Goal: Task Accomplishment & Management: Use online tool/utility

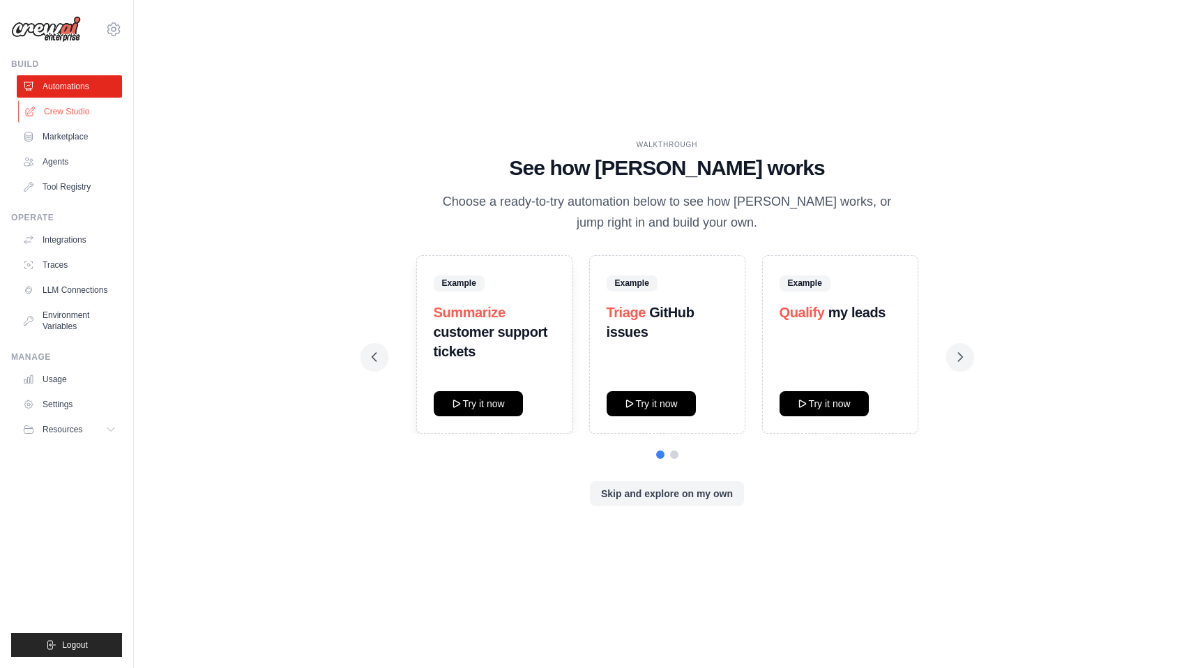
click at [80, 109] on link "Crew Studio" at bounding box center [70, 111] width 105 height 22
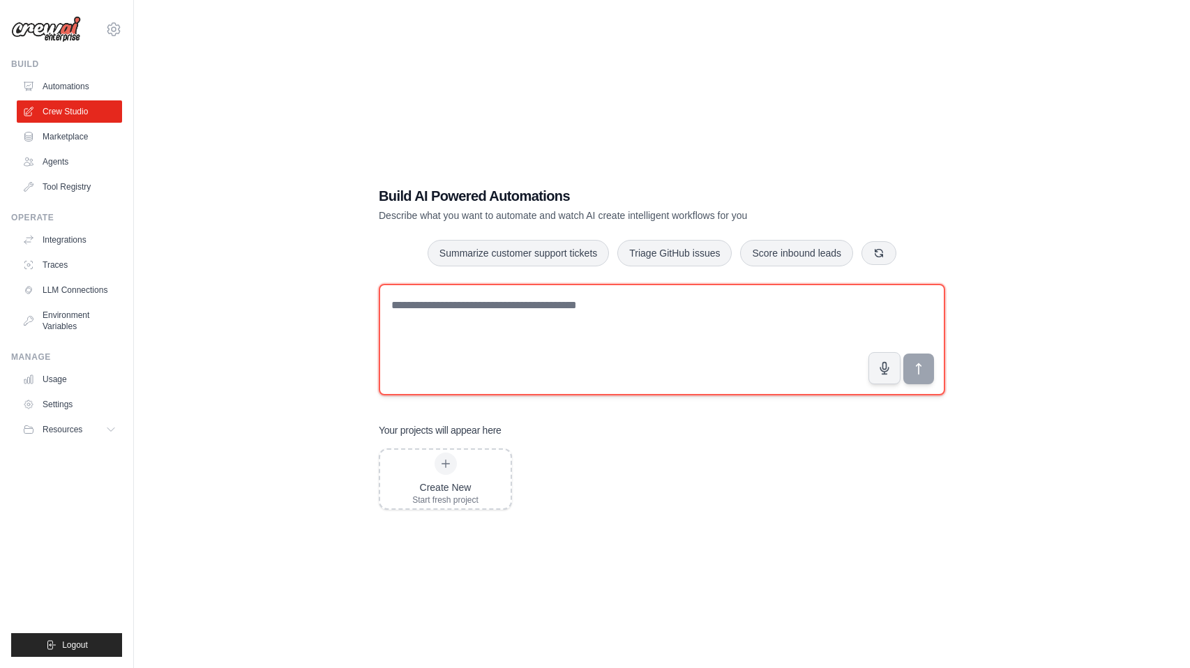
click at [632, 312] on textarea at bounding box center [662, 340] width 566 height 112
type textarea "*"
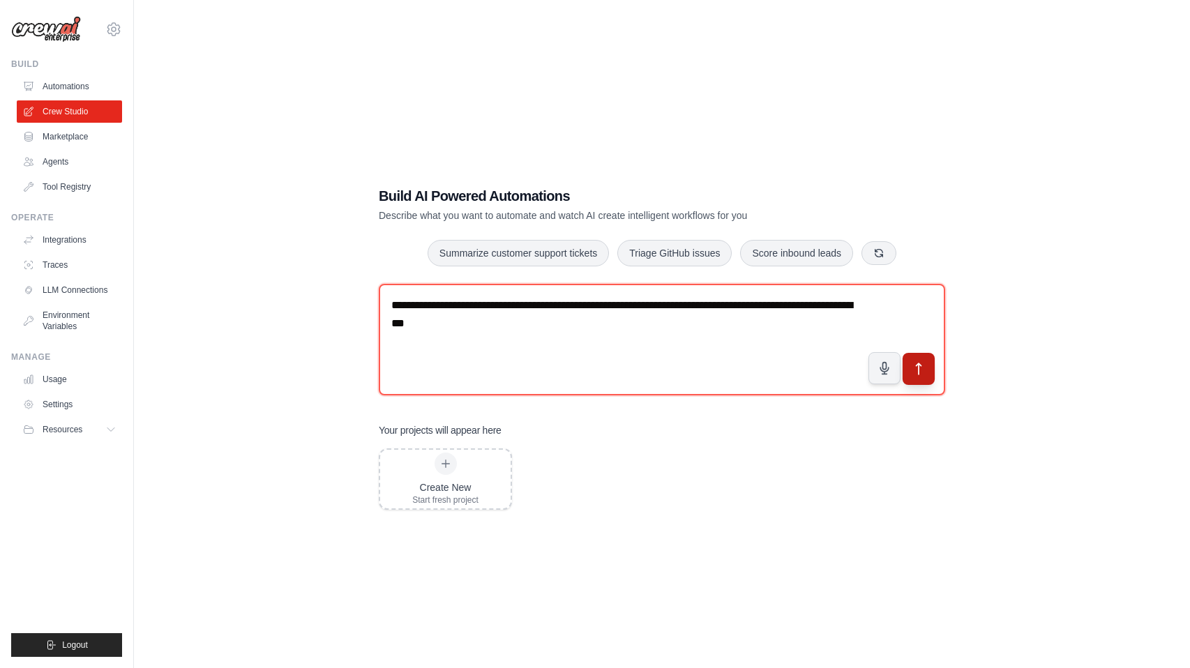
type textarea "**********"
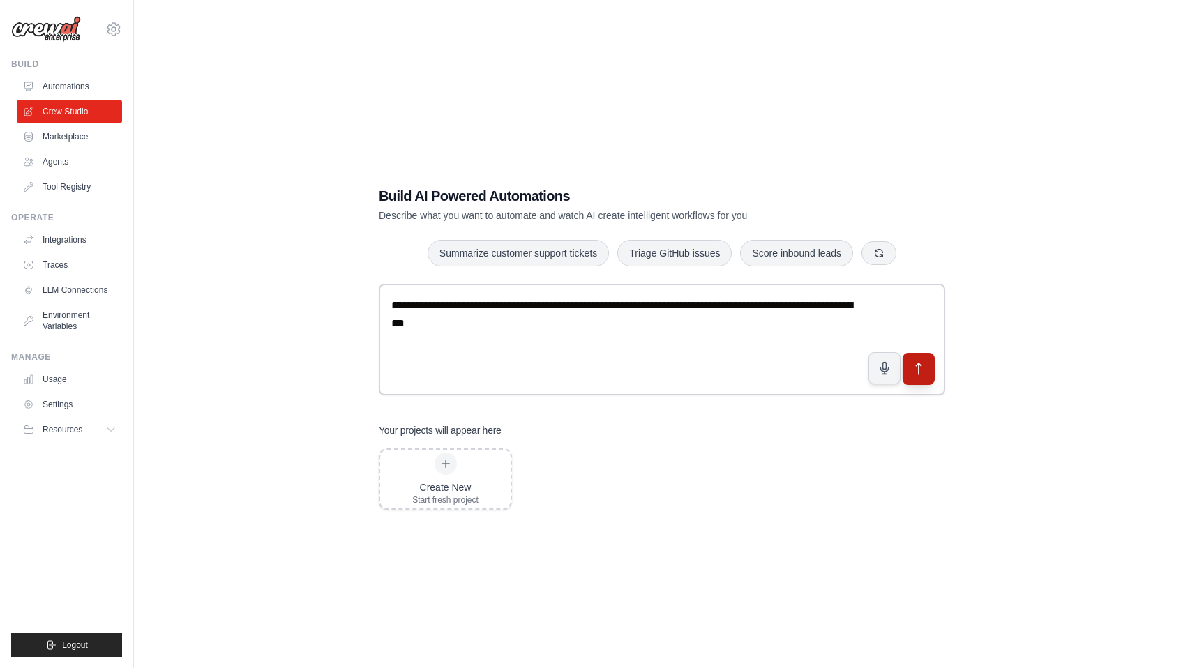
drag, startPoint x: 922, startPoint y: 364, endPoint x: 930, endPoint y: 365, distance: 7.7
click at [923, 364] on icon "submit" at bounding box center [919, 369] width 15 height 15
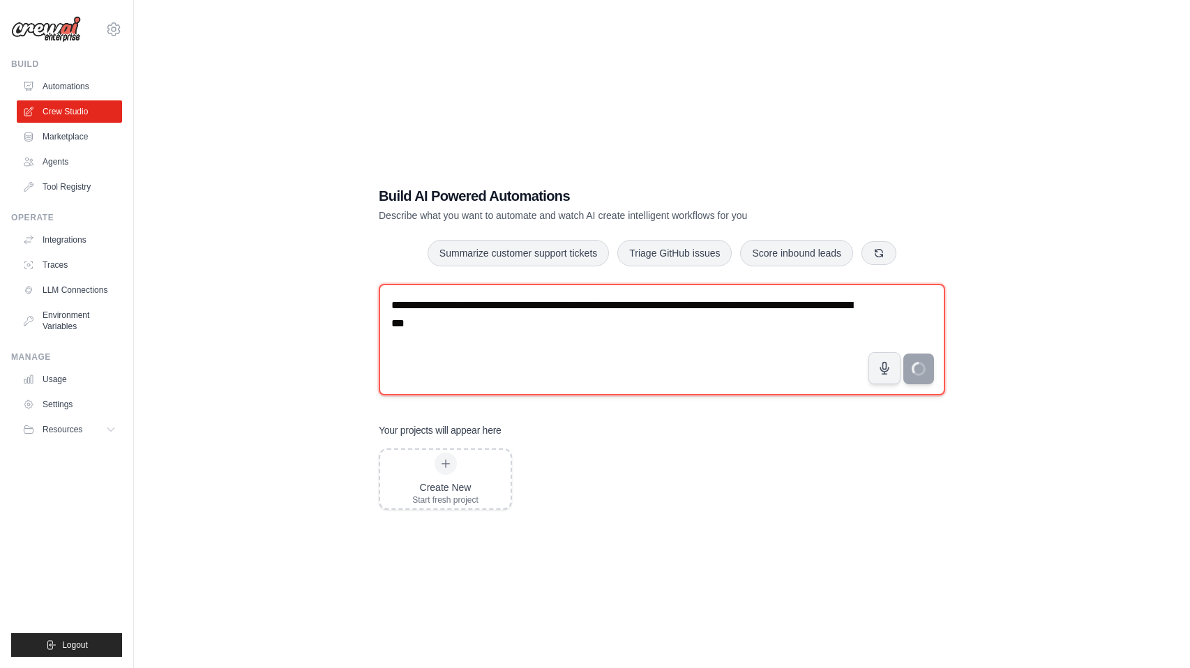
click at [618, 334] on textarea "**********" at bounding box center [662, 340] width 566 height 112
drag, startPoint x: 594, startPoint y: 325, endPoint x: 381, endPoint y: 305, distance: 214.4
click at [381, 305] on textarea "**********" at bounding box center [662, 340] width 566 height 112
drag, startPoint x: 818, startPoint y: 309, endPoint x: 237, endPoint y: 239, distance: 584.6
click at [237, 239] on div "**********" at bounding box center [661, 348] width 1011 height 668
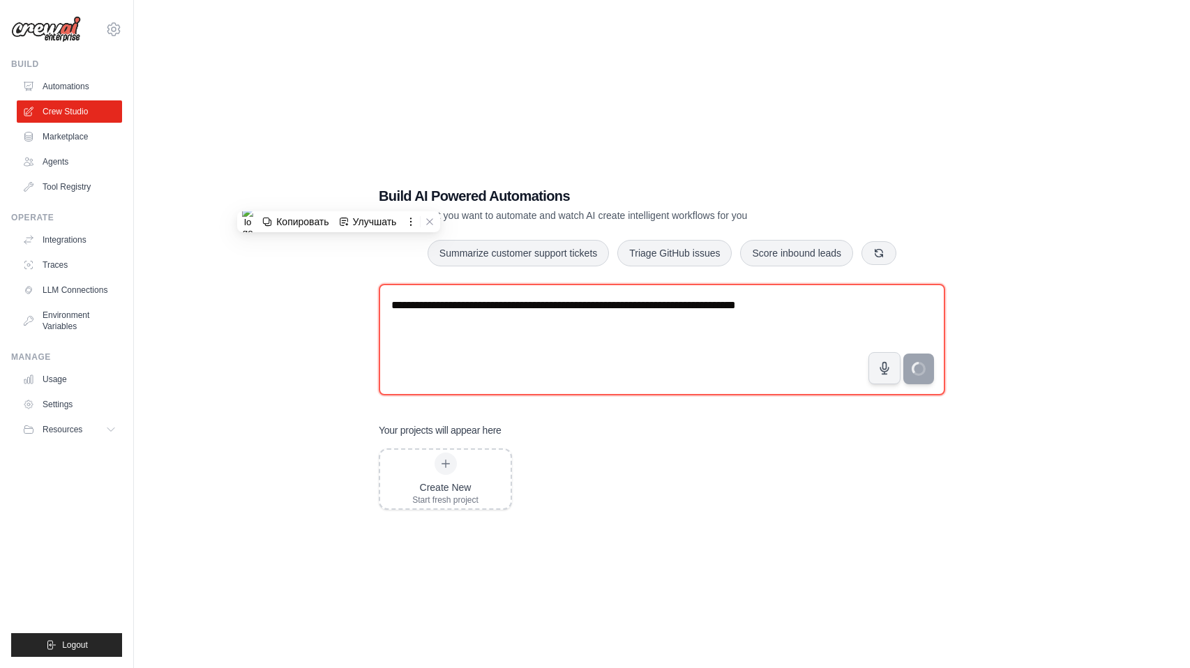
type textarea "**********"
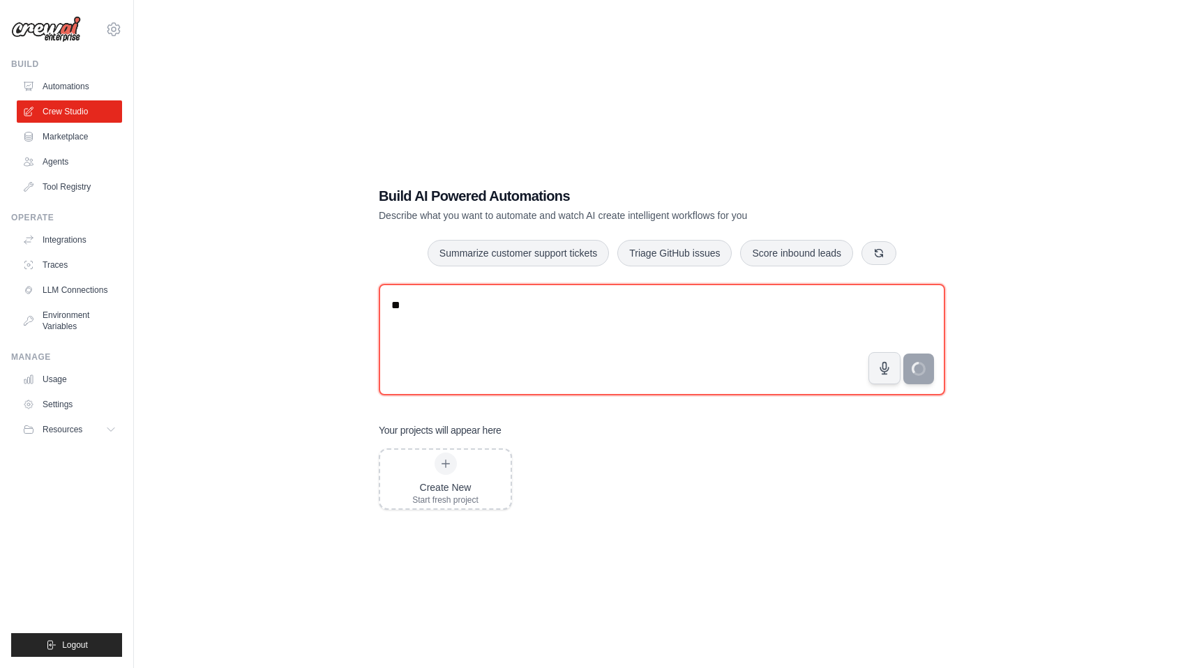
type textarea "*"
click at [552, 312] on textarea at bounding box center [662, 340] width 566 height 112
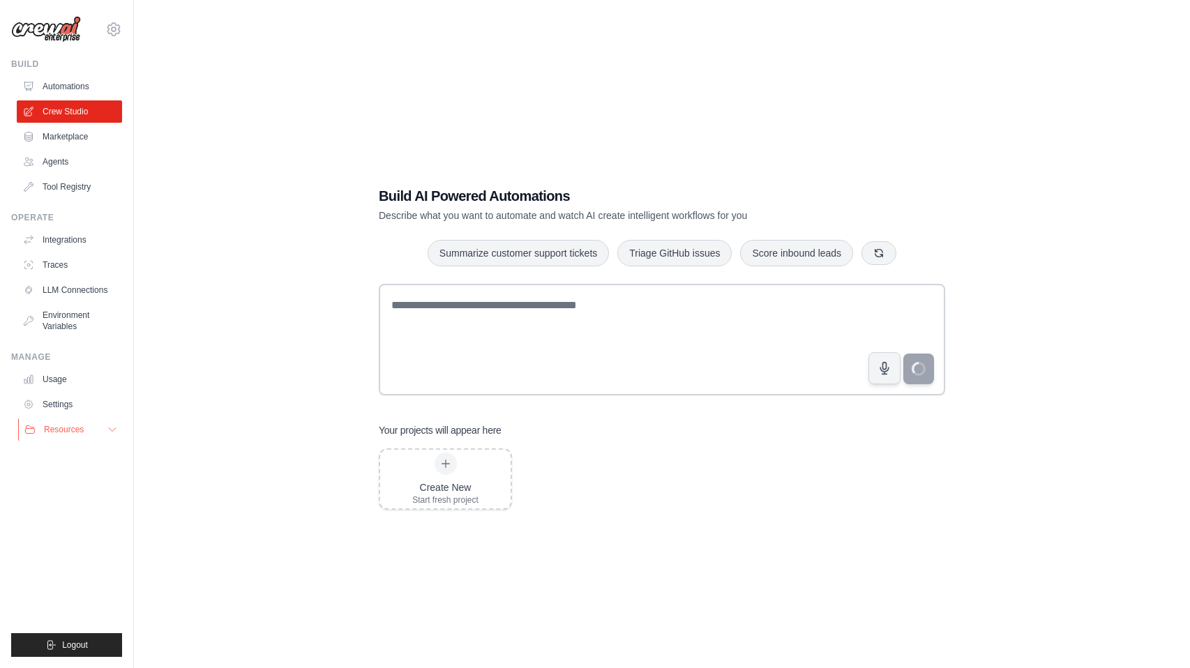
click at [82, 433] on span "Resources" at bounding box center [64, 429] width 40 height 11
click at [81, 562] on ul "Build Automations Crew Studio Marketplace Agents" at bounding box center [66, 358] width 111 height 598
click at [57, 407] on link "Settings" at bounding box center [70, 404] width 105 height 22
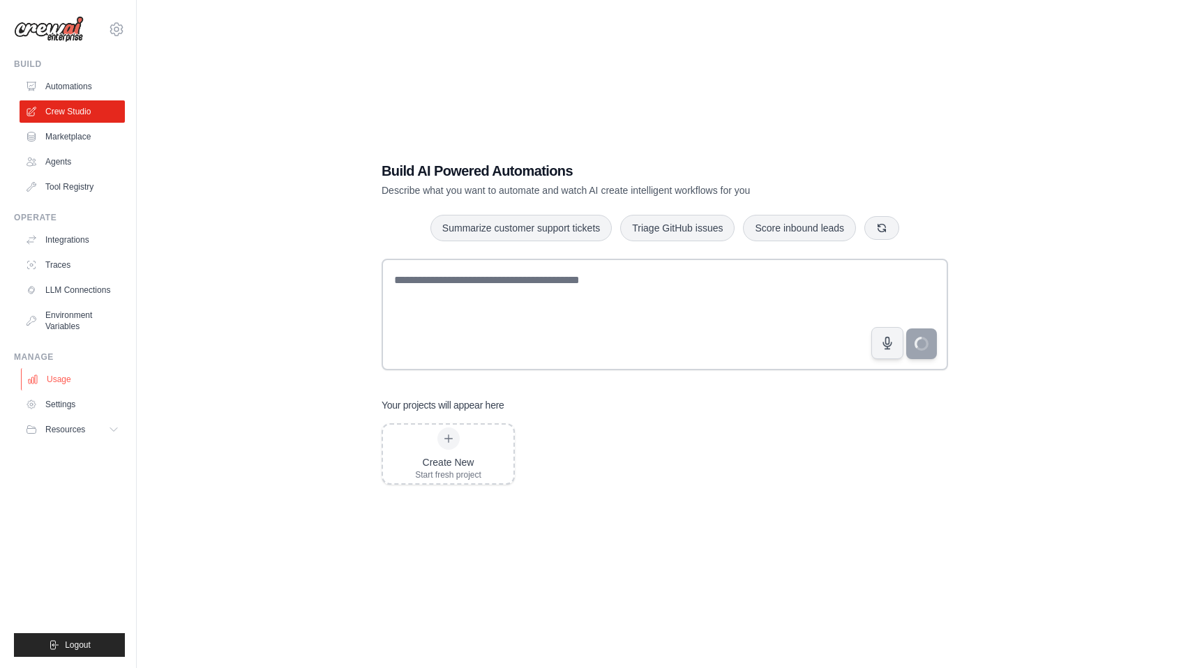
scroll to position [27, 0]
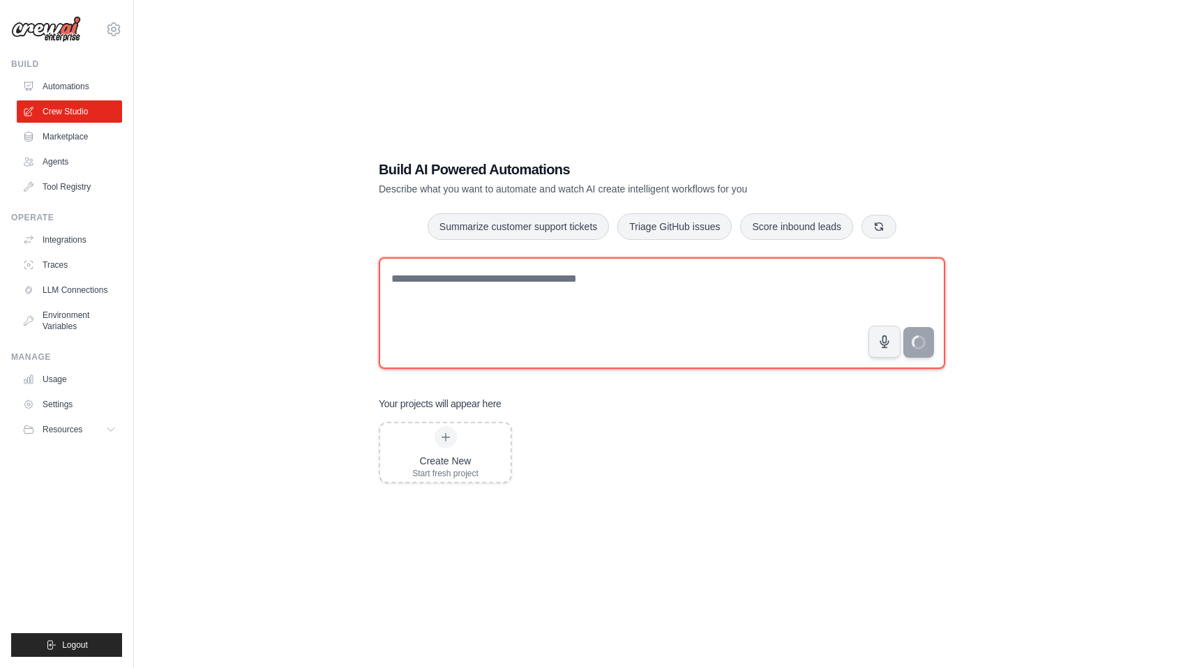
click at [725, 324] on textarea at bounding box center [662, 313] width 566 height 112
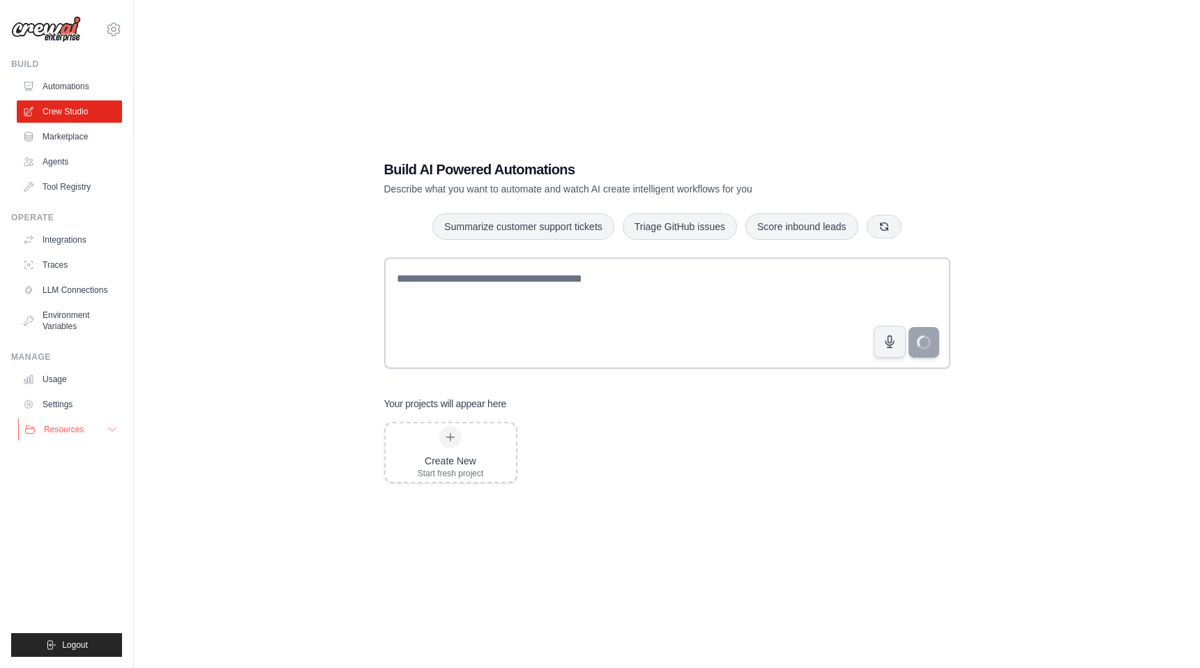
click at [63, 427] on span "Resources" at bounding box center [64, 429] width 40 height 11
click at [82, 457] on span "Documentation" at bounding box center [78, 453] width 57 height 11
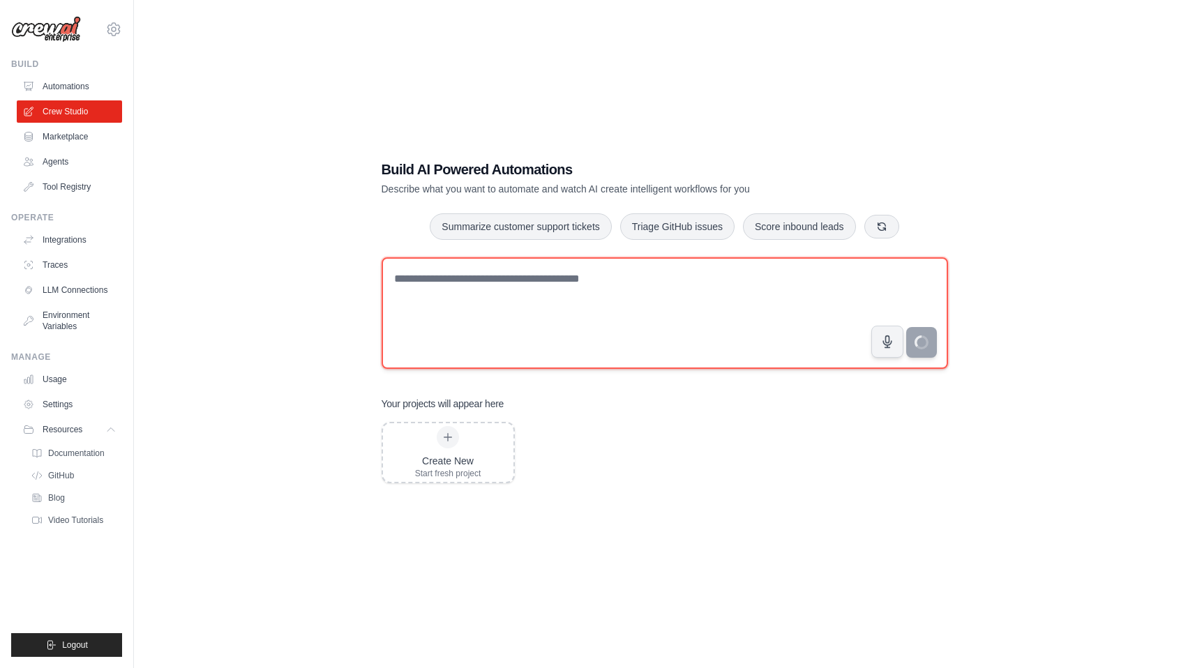
click at [536, 288] on textarea at bounding box center [665, 313] width 566 height 112
paste textarea "**********"
type textarea "**********"
drag, startPoint x: 849, startPoint y: 282, endPoint x: 283, endPoint y: 241, distance: 567.1
click at [287, 243] on div "**********" at bounding box center [664, 321] width 1016 height 668
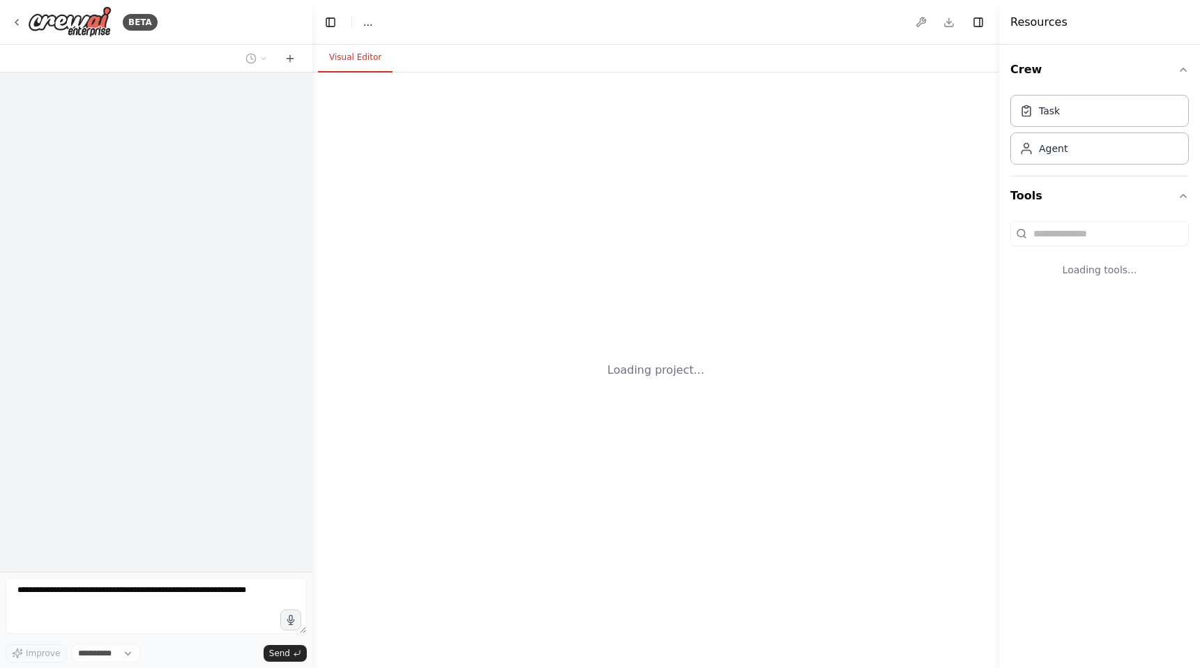
select select "****"
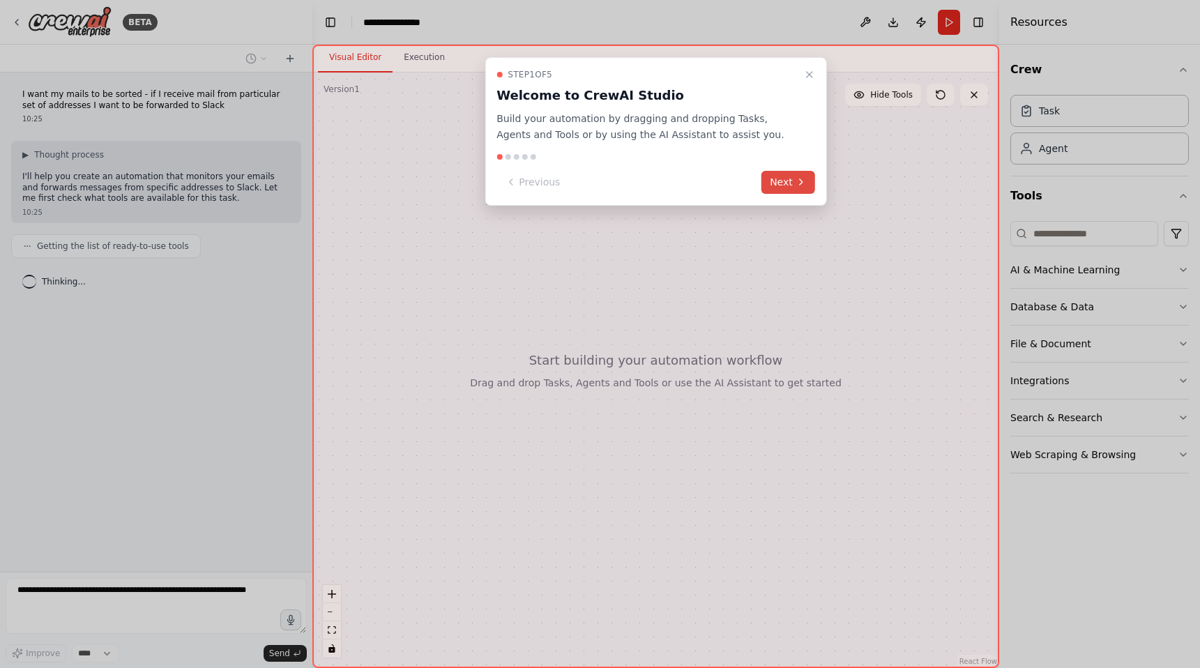
click at [785, 179] on button "Next" at bounding box center [789, 182] width 54 height 23
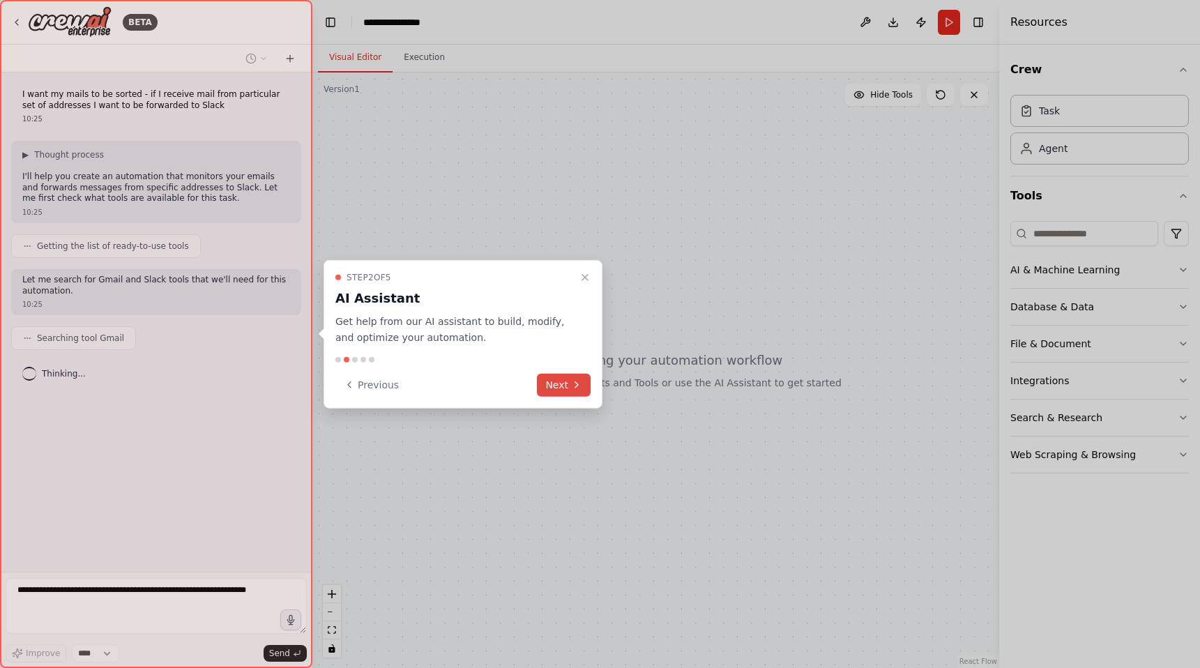
click at [568, 377] on button "Next" at bounding box center [564, 384] width 54 height 23
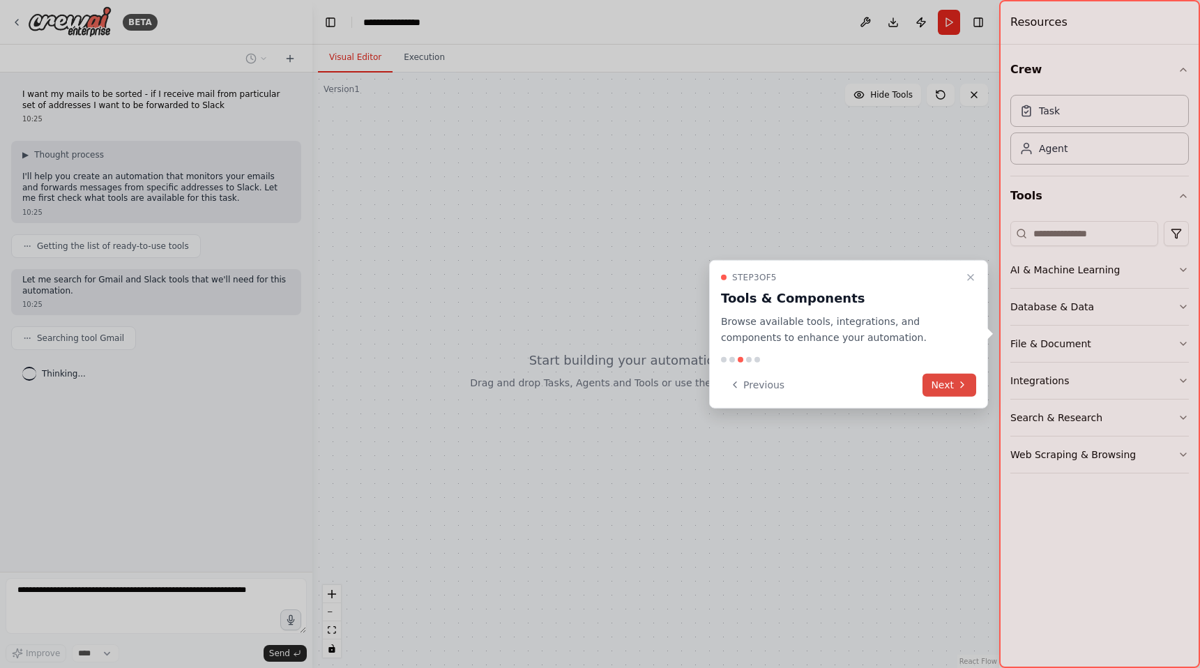
click at [949, 375] on button "Next" at bounding box center [950, 384] width 54 height 23
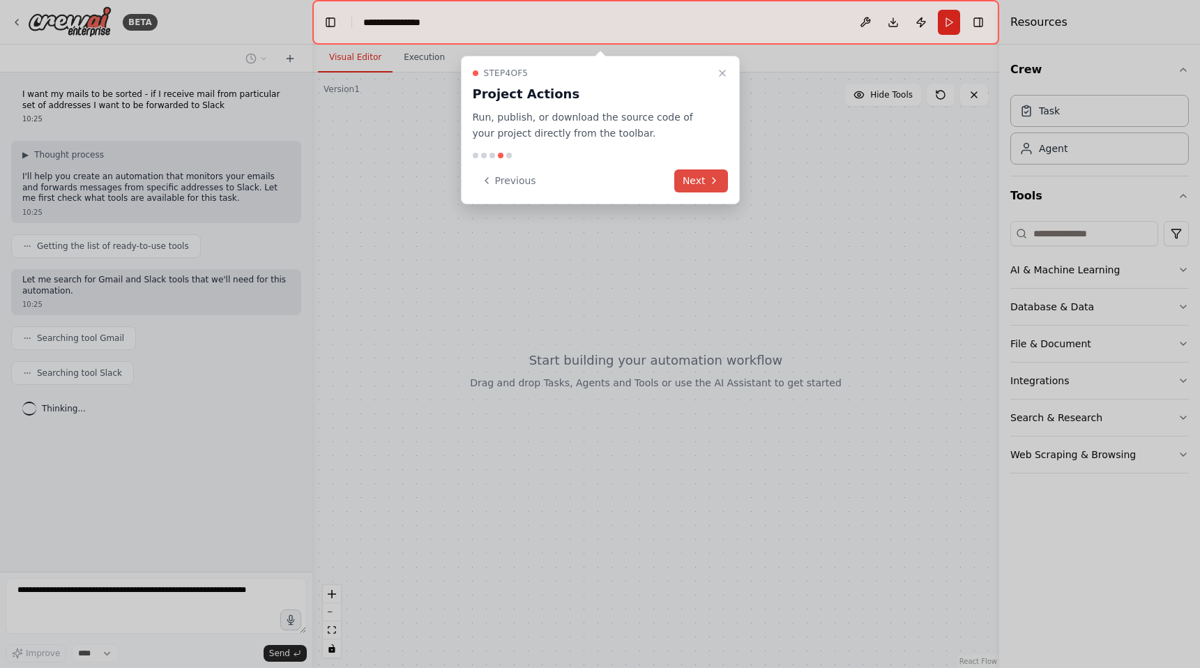
click at [720, 179] on button "Next" at bounding box center [702, 181] width 54 height 23
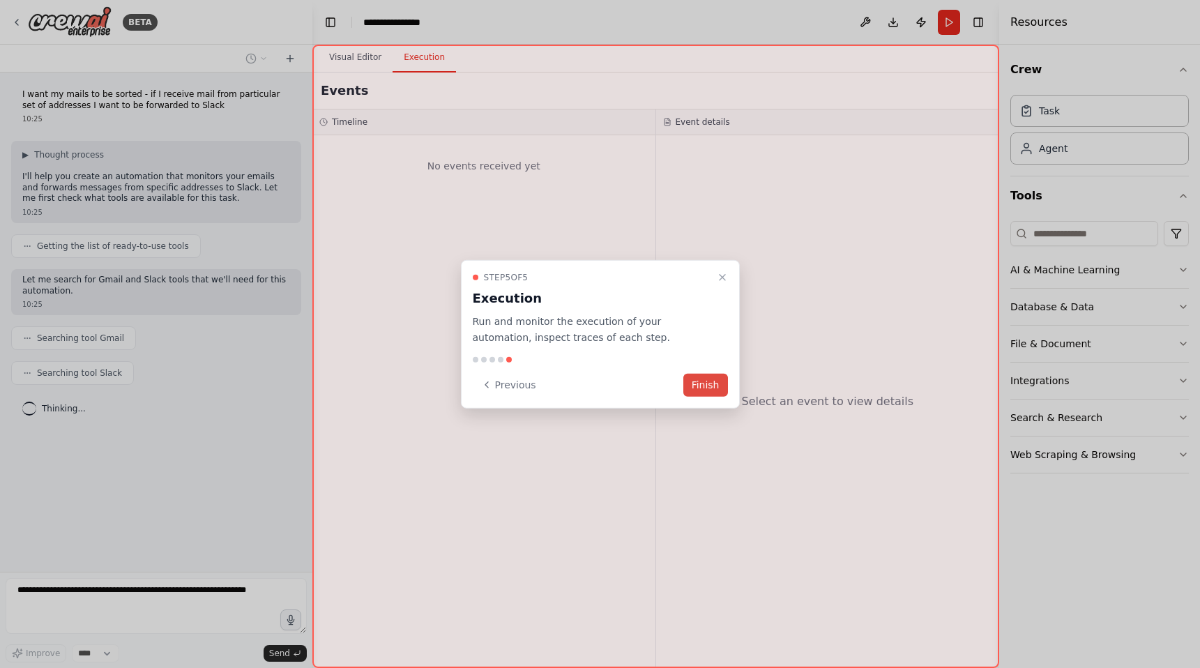
click at [699, 377] on button "Finish" at bounding box center [706, 384] width 45 height 23
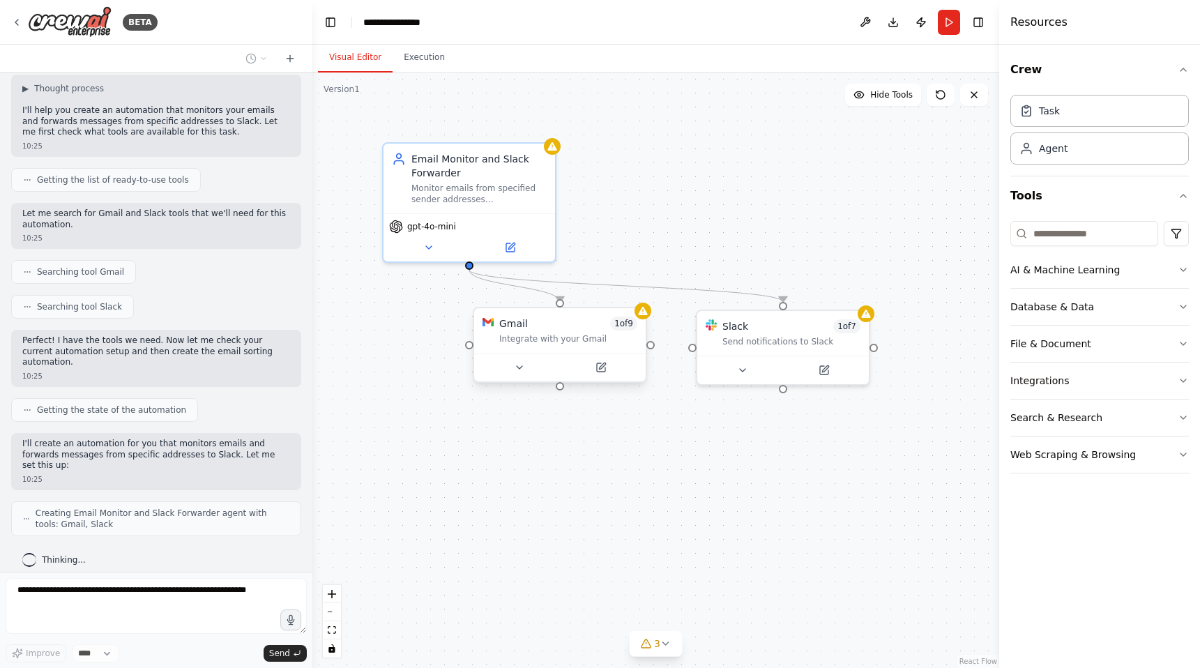
scroll to position [101, 0]
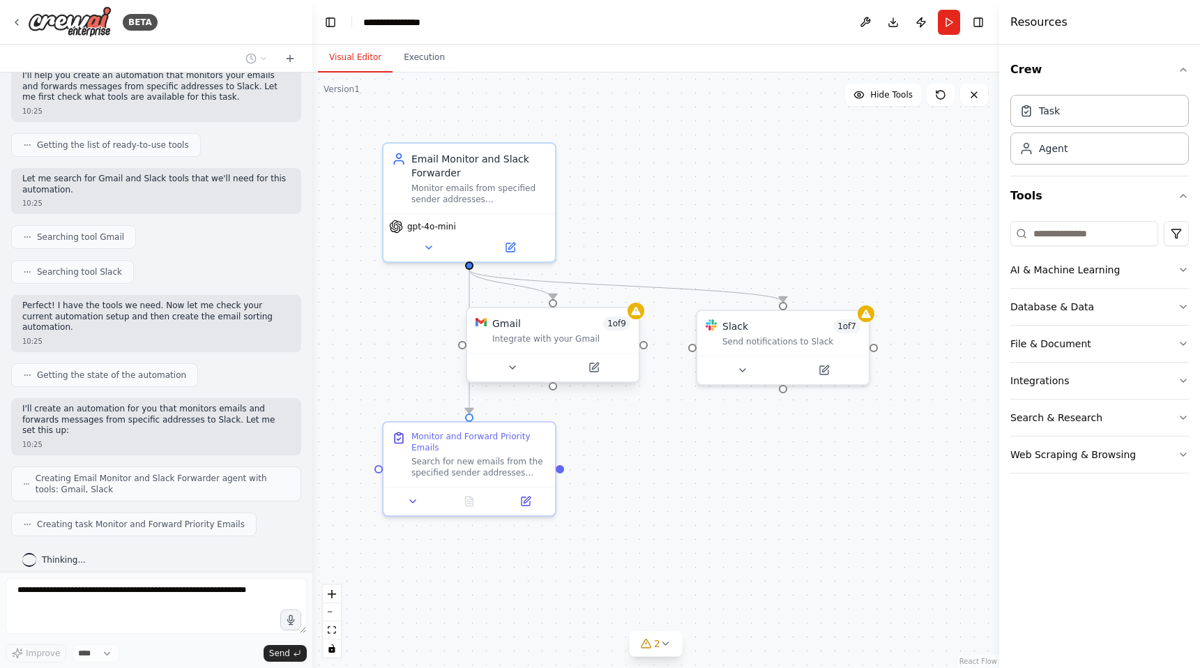
click at [580, 345] on div "Gmail 1 of 9 Integrate with your Gmail" at bounding box center [553, 330] width 172 height 45
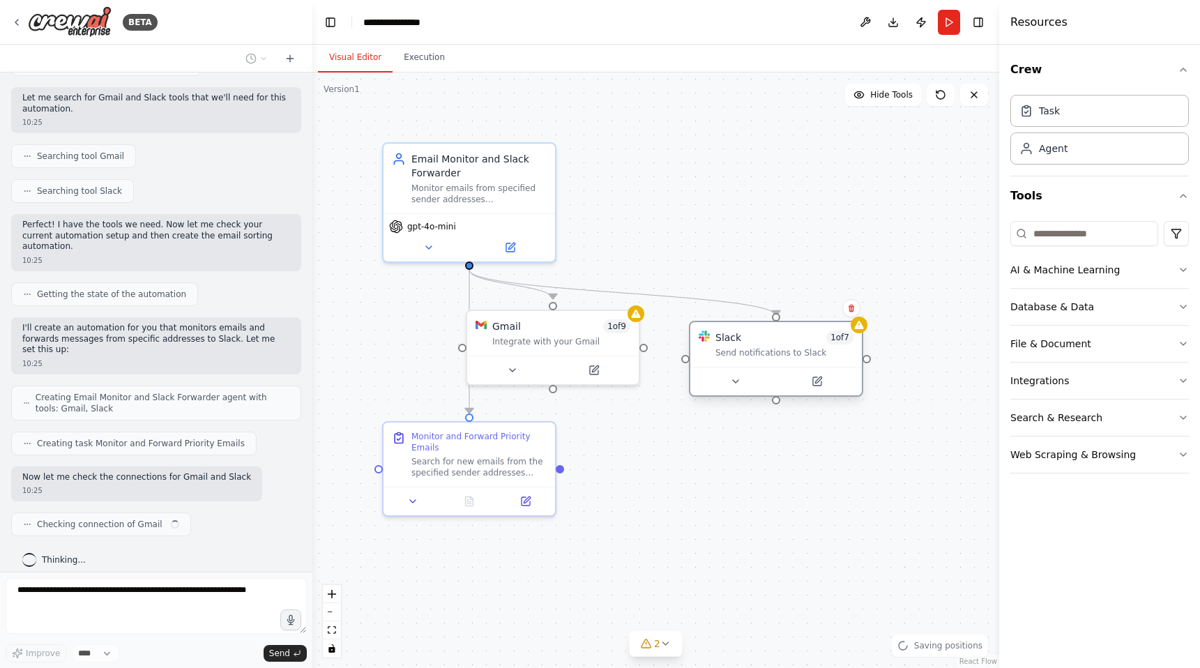
scroll to position [193, 0]
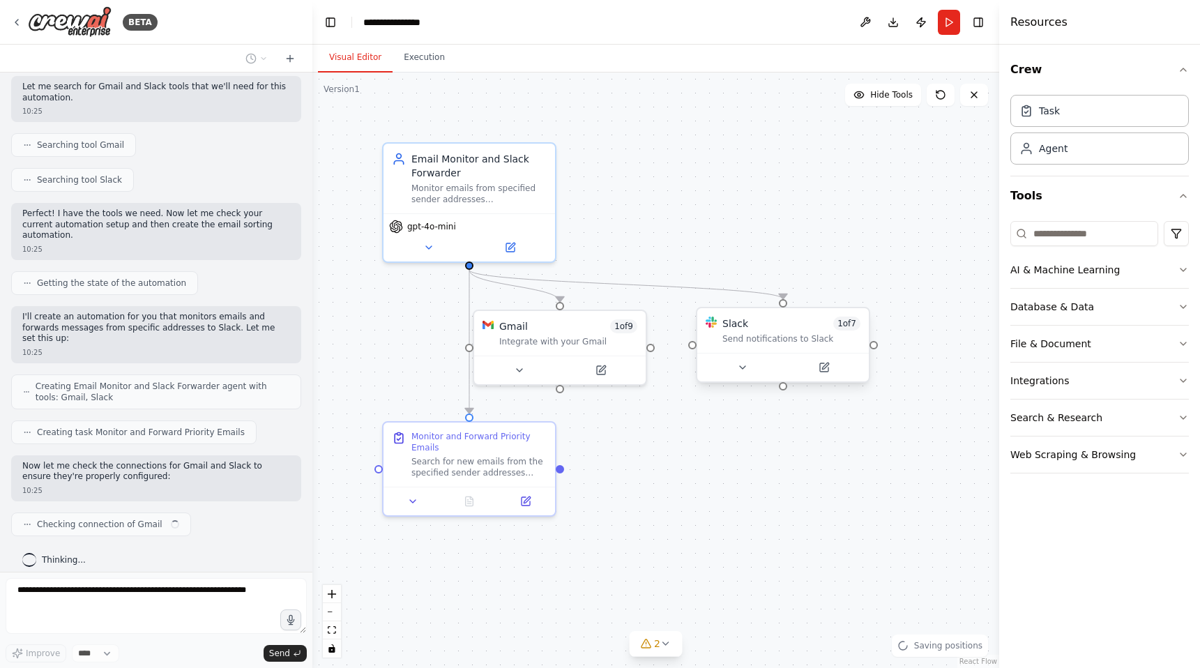
drag, startPoint x: 785, startPoint y: 322, endPoint x: 774, endPoint y: 322, distance: 11.2
click at [774, 322] on div "Slack 1 of 7" at bounding box center [792, 324] width 138 height 14
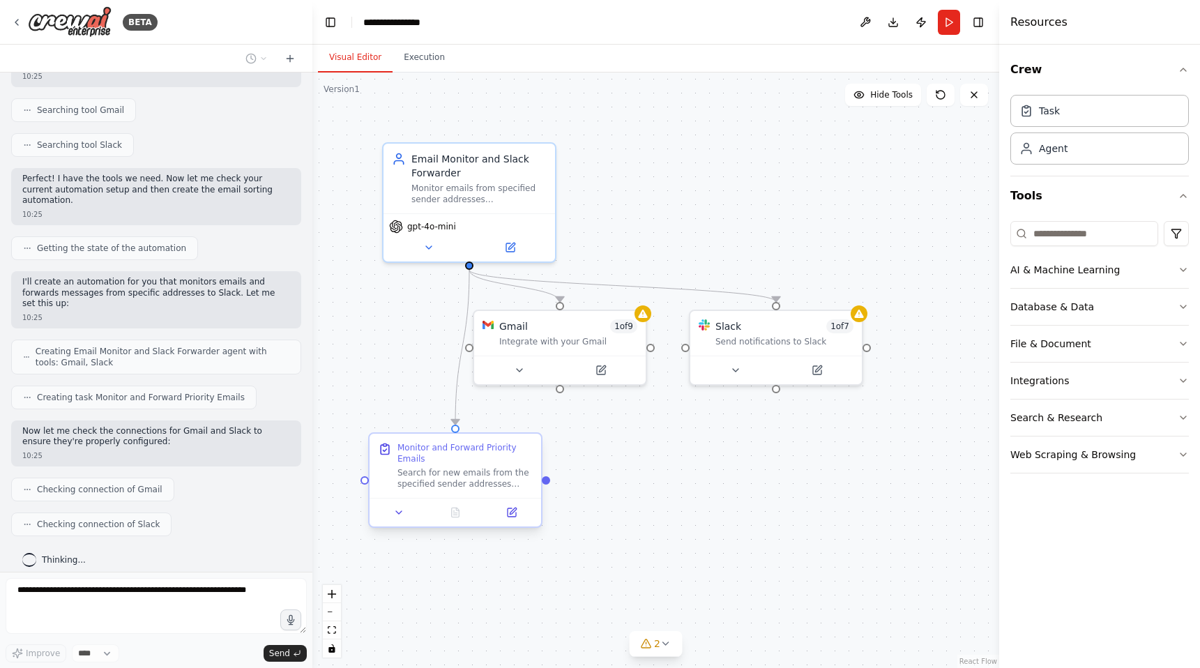
drag, startPoint x: 529, startPoint y: 436, endPoint x: 514, endPoint y: 444, distance: 16.9
click at [514, 444] on div "Monitor and Forward Priority Emails" at bounding box center [465, 453] width 135 height 22
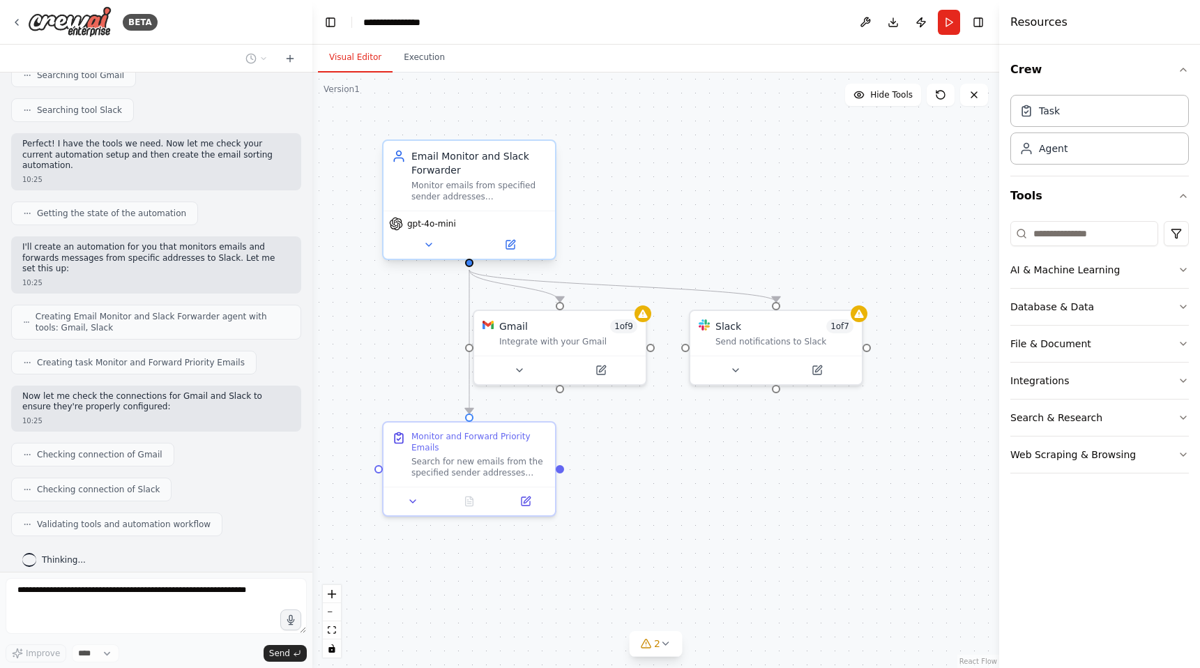
scroll to position [298, 0]
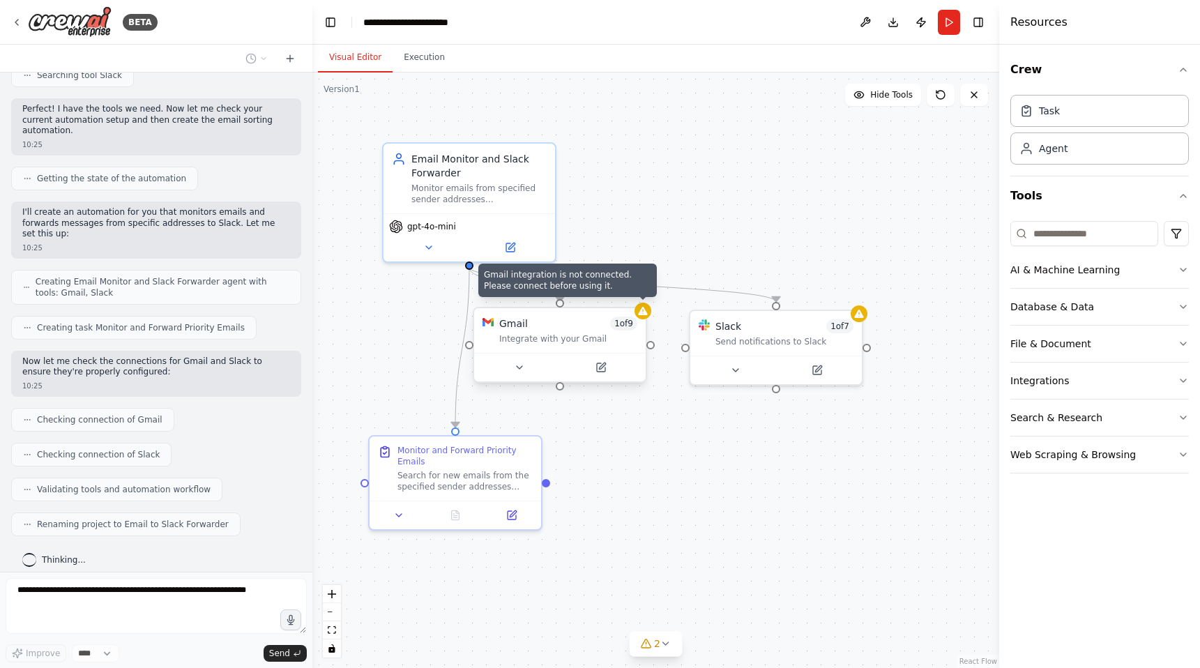
click at [642, 314] on icon at bounding box center [642, 311] width 9 height 8
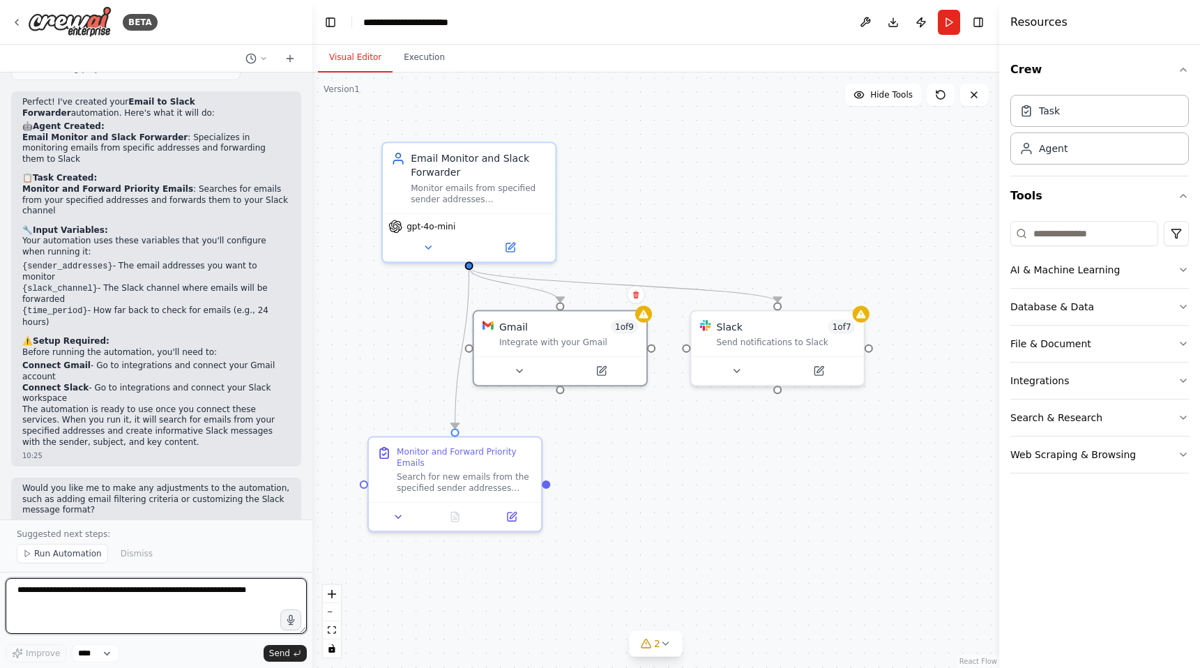
scroll to position [757, 0]
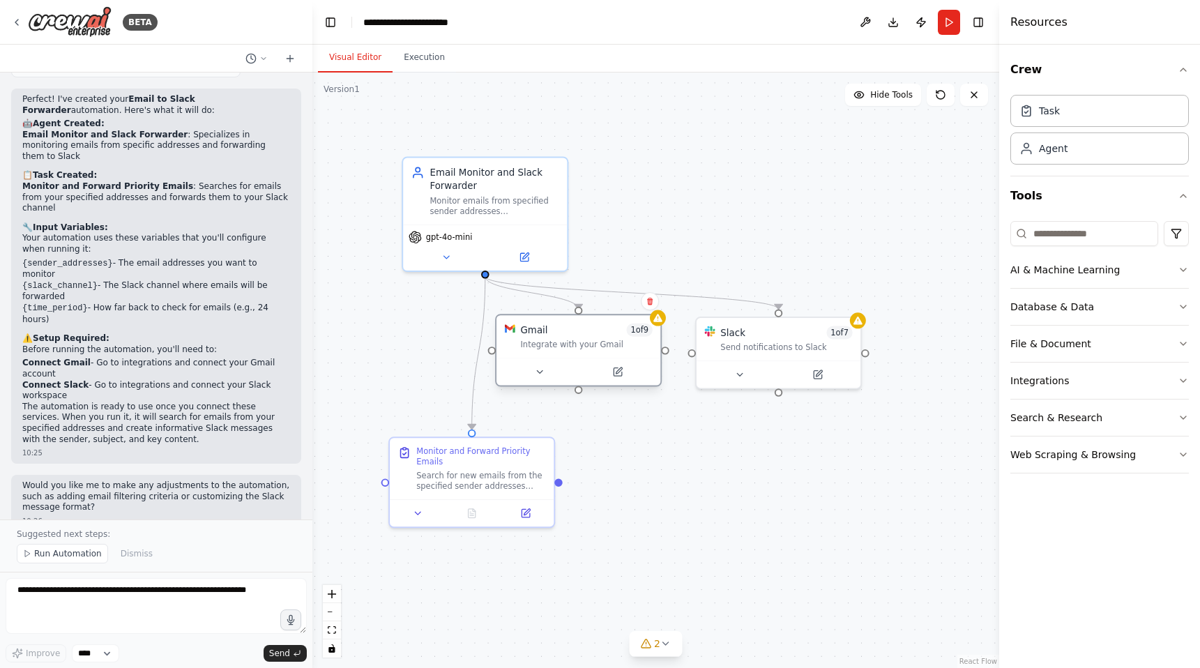
click at [604, 348] on div "Integrate with your Gmail" at bounding box center [586, 345] width 132 height 10
click at [524, 250] on icon at bounding box center [524, 255] width 10 height 10
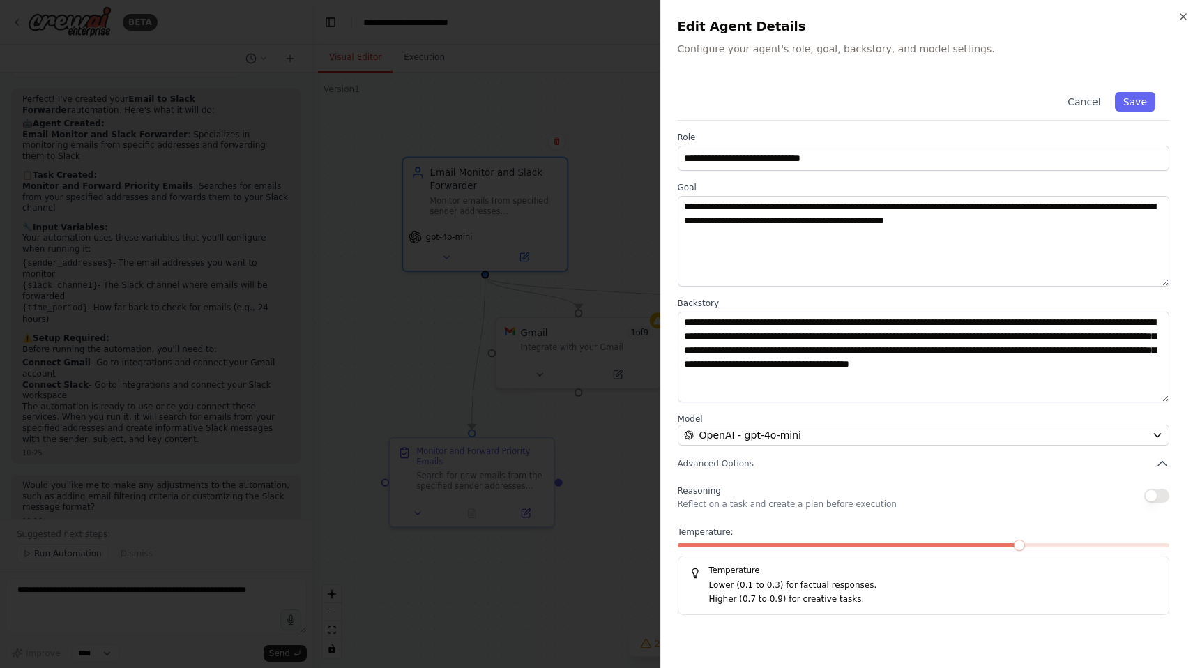
click at [1191, 9] on div "**********" at bounding box center [931, 334] width 540 height 668
click at [1182, 17] on icon "button" at bounding box center [1183, 16] width 11 height 11
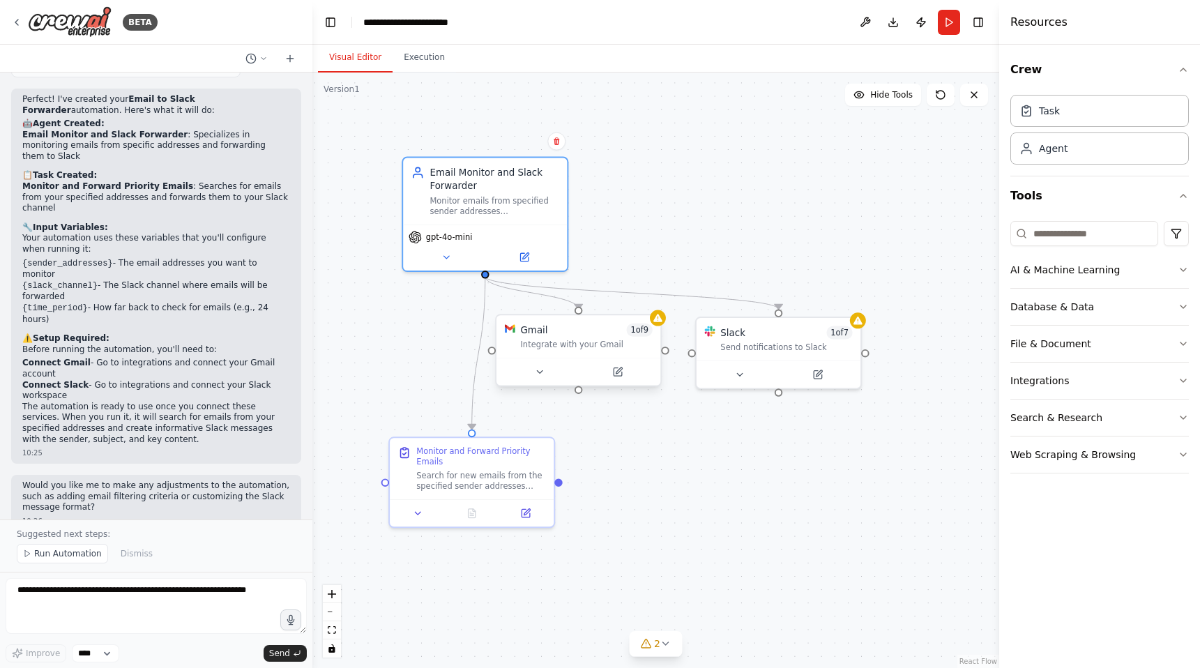
click at [555, 340] on div "Integrate with your Gmail" at bounding box center [586, 345] width 132 height 10
click at [601, 365] on button at bounding box center [617, 372] width 75 height 16
click at [614, 372] on icon at bounding box center [618, 372] width 8 height 8
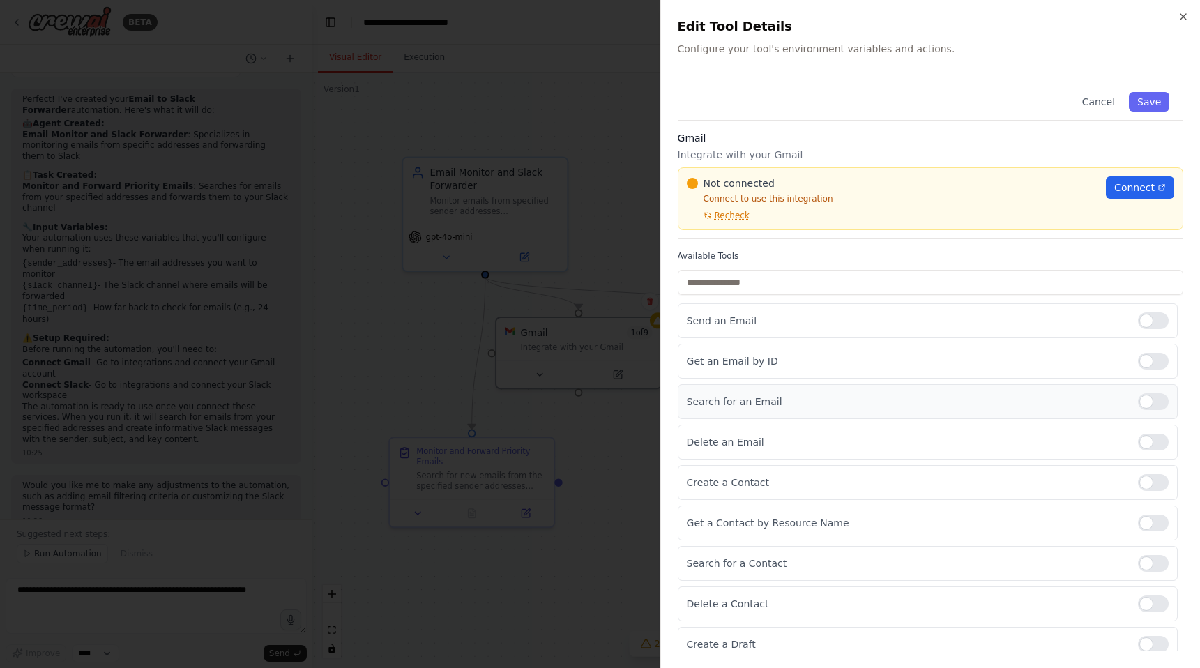
scroll to position [0, 0]
click at [1182, 20] on icon "button" at bounding box center [1183, 16] width 11 height 11
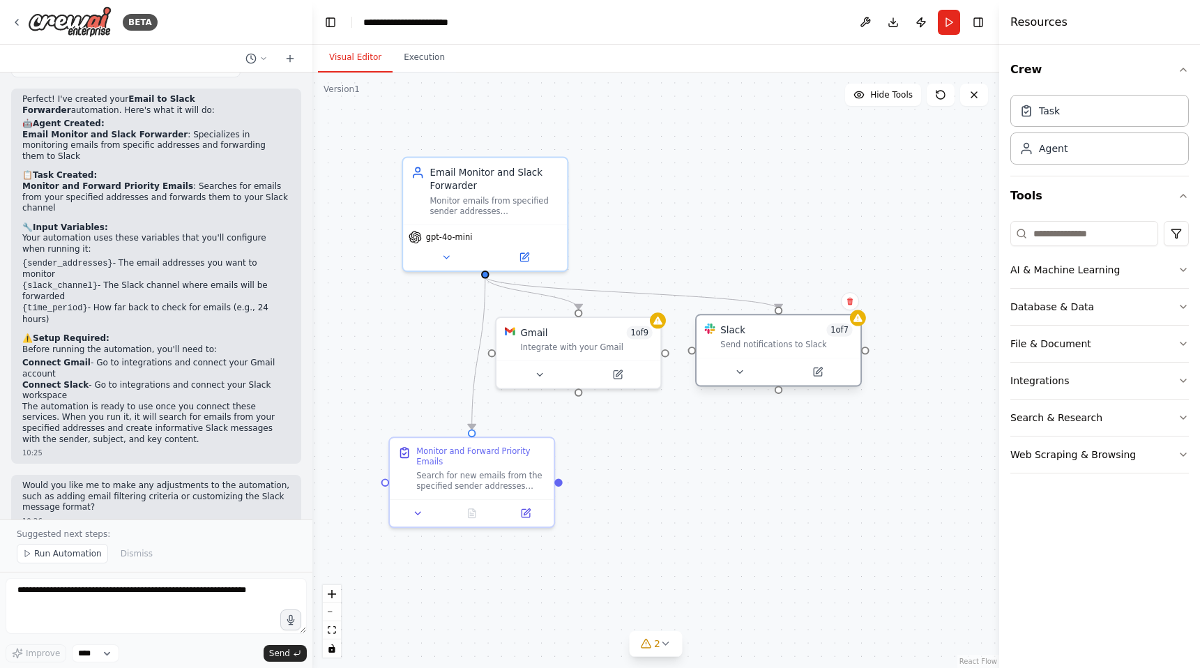
click at [774, 338] on div "Slack 1 of 7 Send notifications to Slack" at bounding box center [787, 337] width 132 height 27
click at [807, 370] on button at bounding box center [817, 372] width 75 height 16
click at [822, 366] on button at bounding box center [817, 372] width 75 height 16
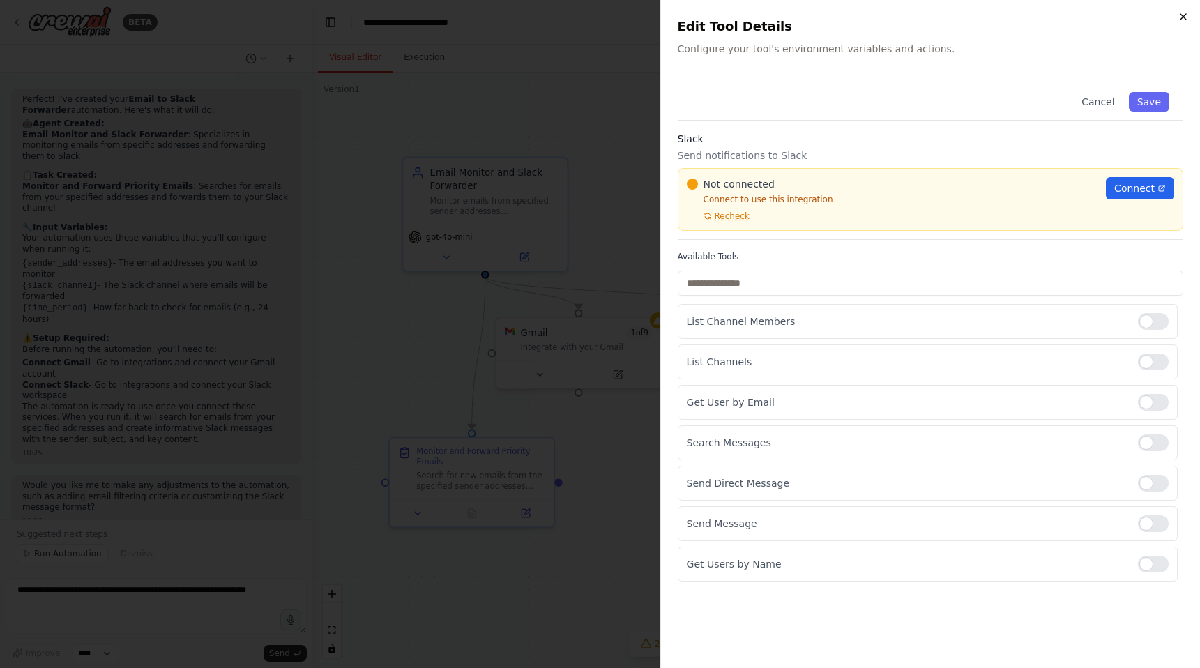
click at [1187, 20] on icon "button" at bounding box center [1183, 16] width 11 height 11
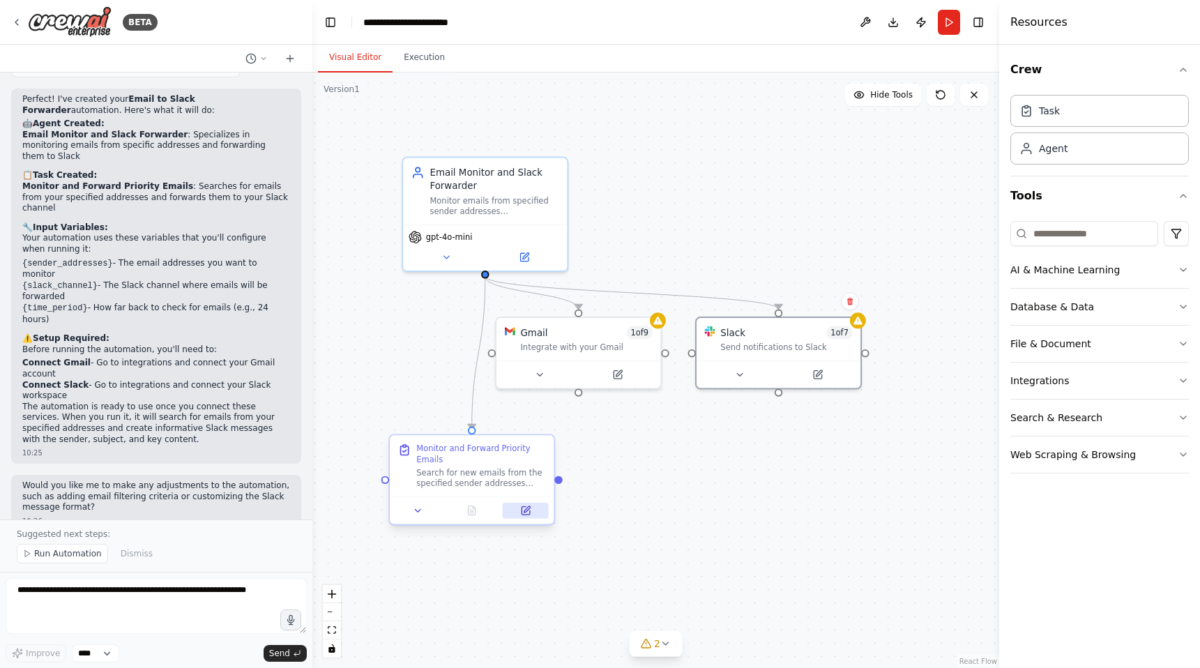
click at [536, 511] on button at bounding box center [526, 511] width 46 height 16
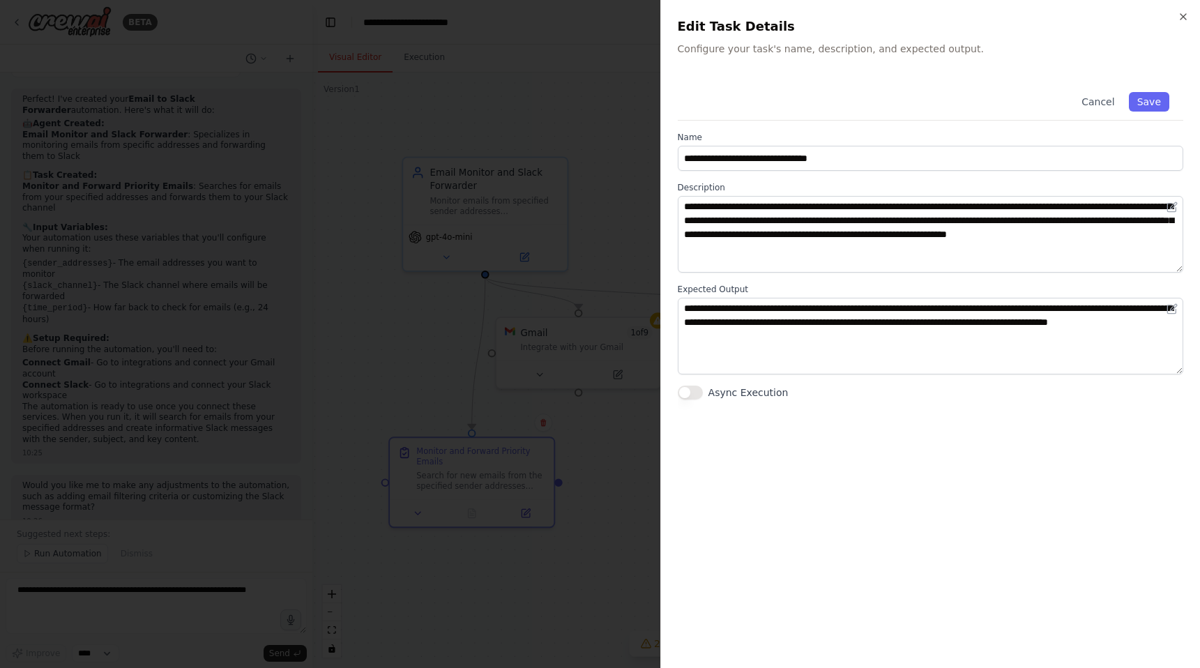
click at [1182, 17] on icon "button" at bounding box center [1183, 16] width 11 height 11
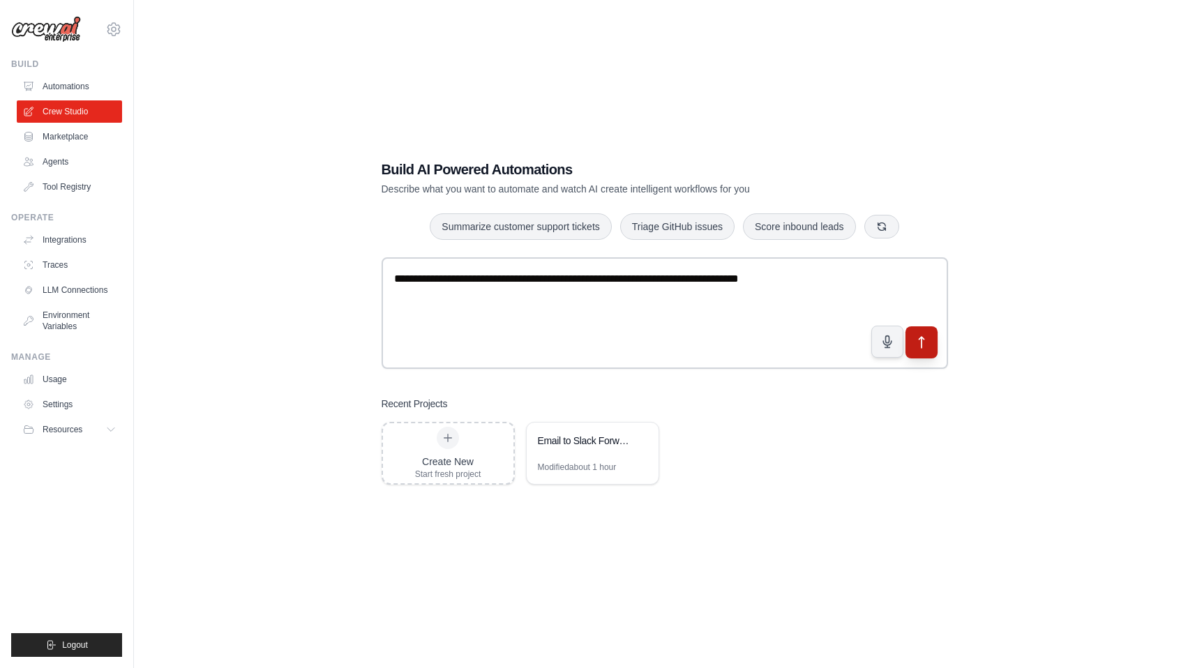
type textarea "**********"
click at [927, 336] on icon "submit" at bounding box center [921, 343] width 15 height 15
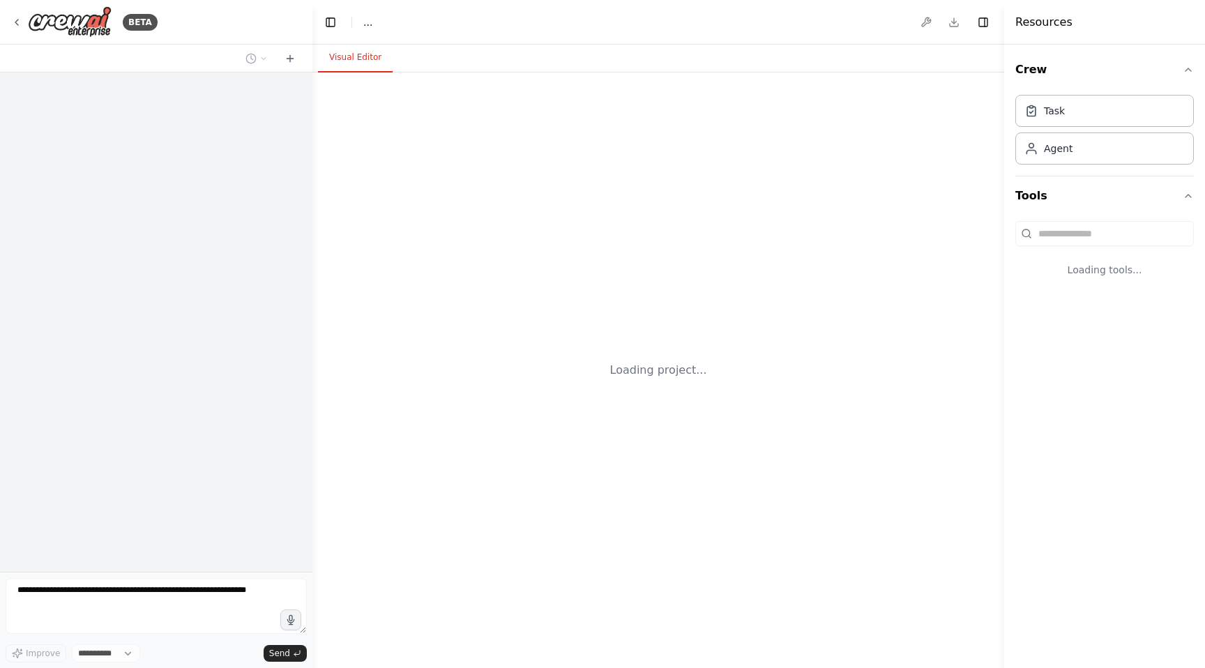
select select "****"
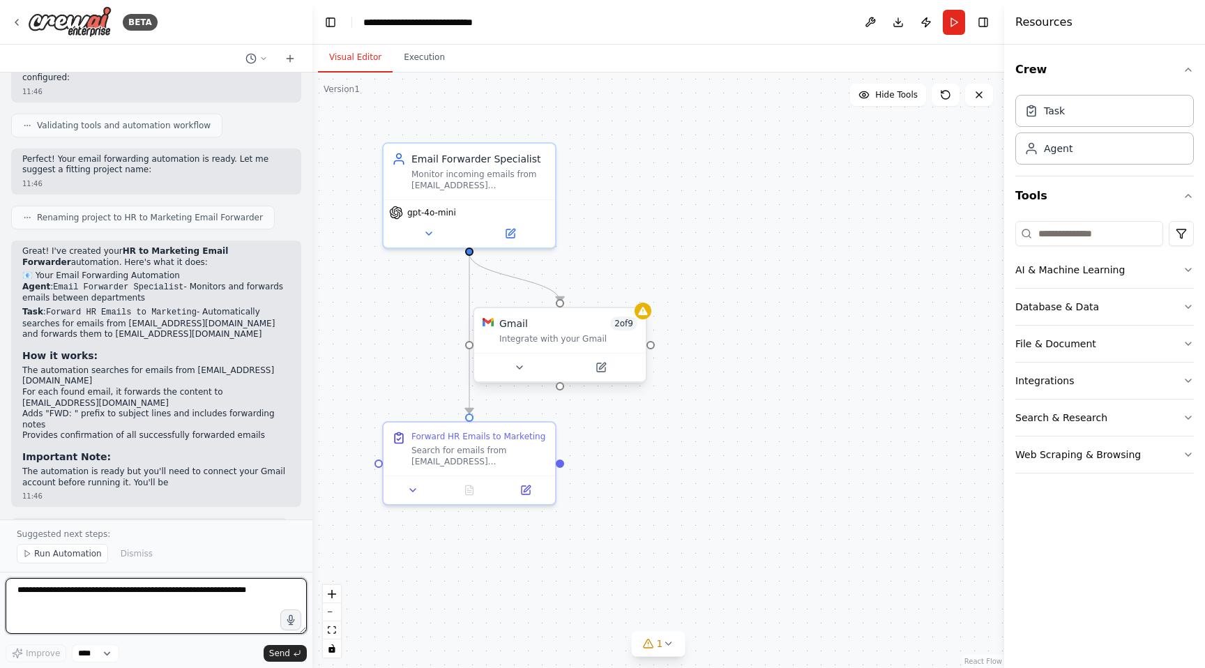
scroll to position [601, 0]
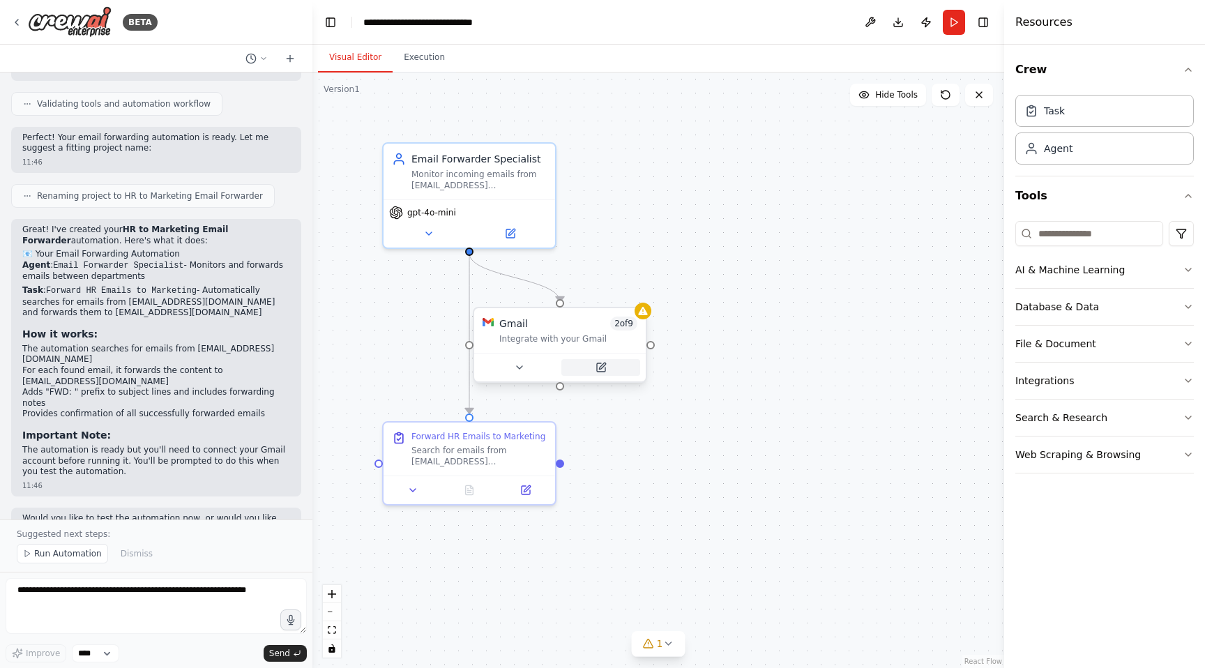
click at [599, 368] on icon at bounding box center [602, 366] width 6 height 6
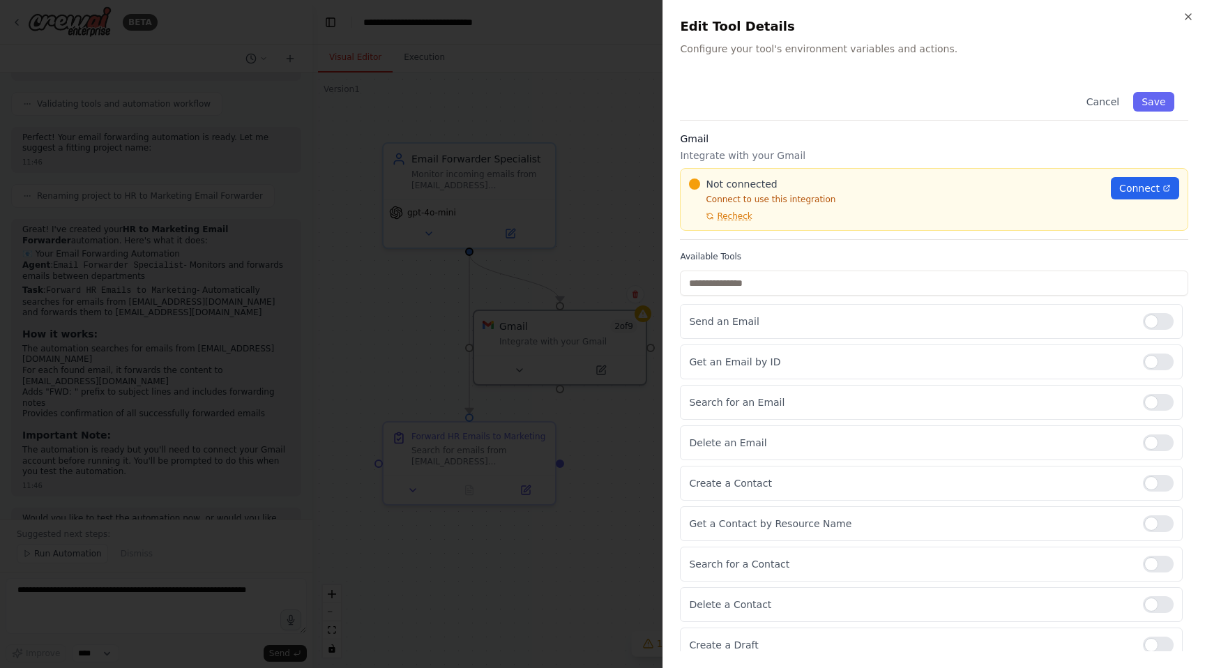
click at [502, 225] on div at bounding box center [602, 334] width 1205 height 668
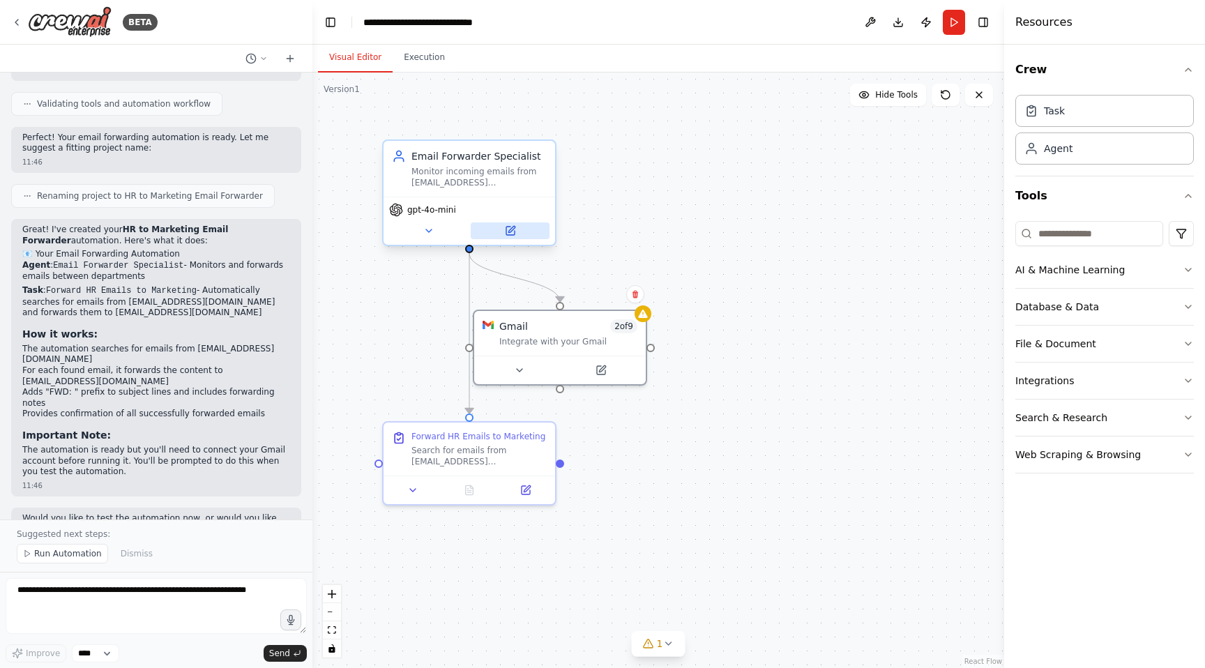
click at [508, 234] on icon at bounding box center [510, 231] width 8 height 8
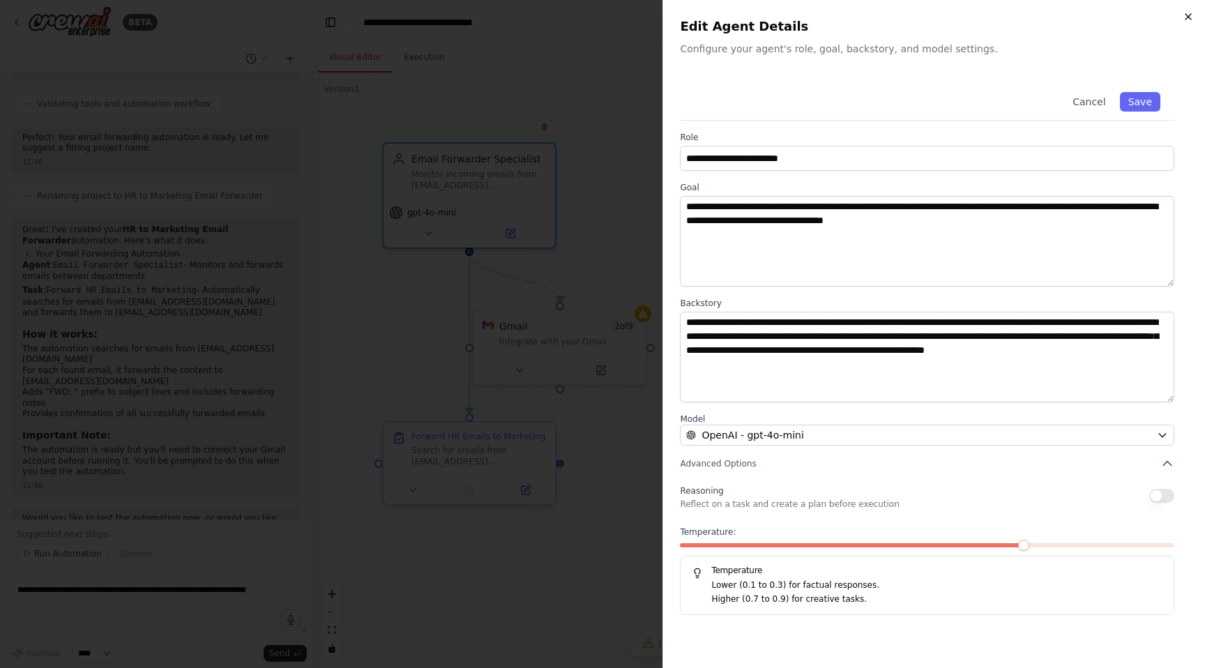
click at [1185, 17] on icon "button" at bounding box center [1188, 16] width 11 height 11
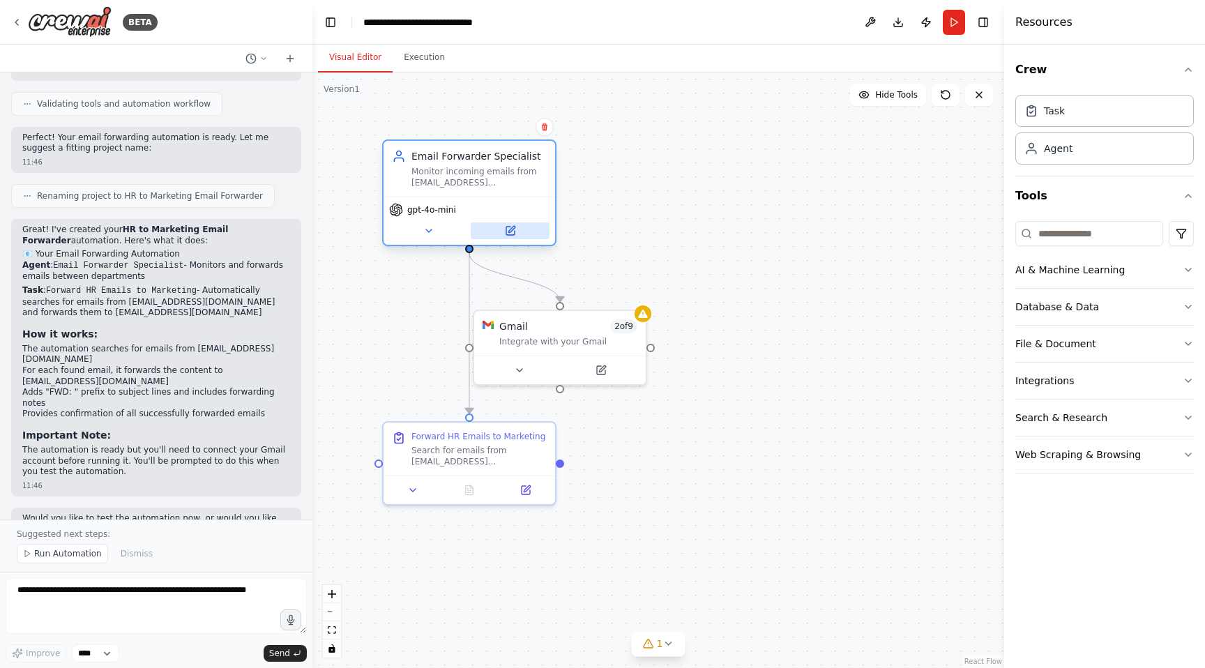
click at [506, 231] on icon at bounding box center [510, 231] width 8 height 8
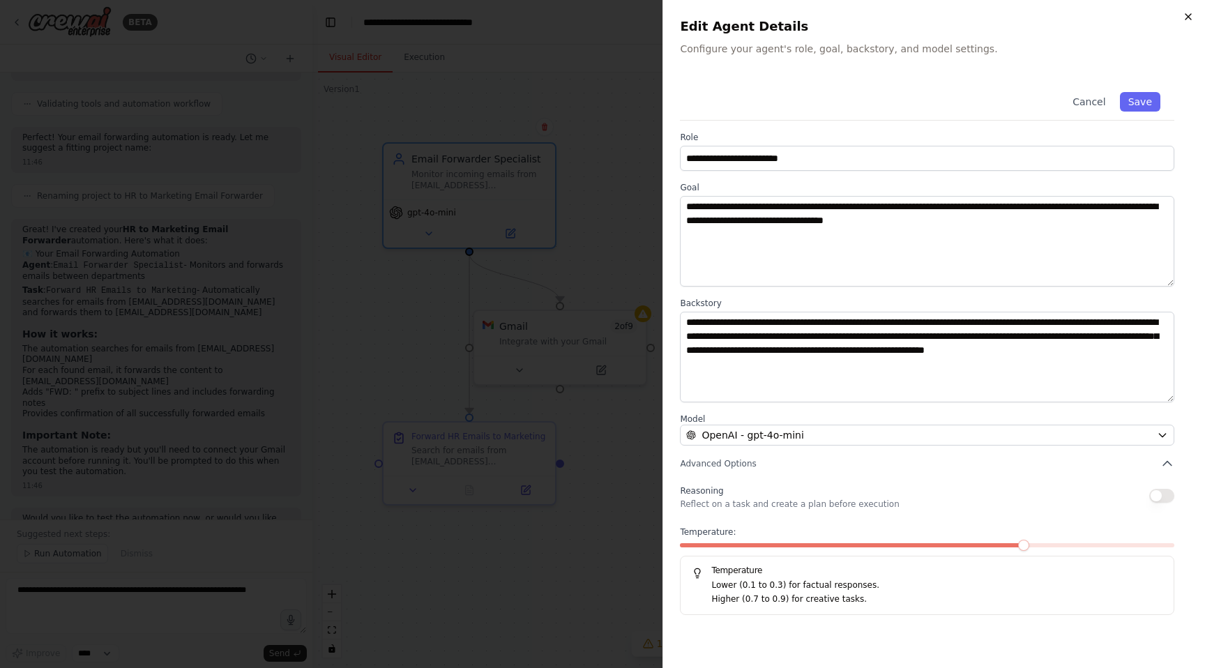
click at [1189, 17] on icon "button" at bounding box center [1189, 17] width 6 height 6
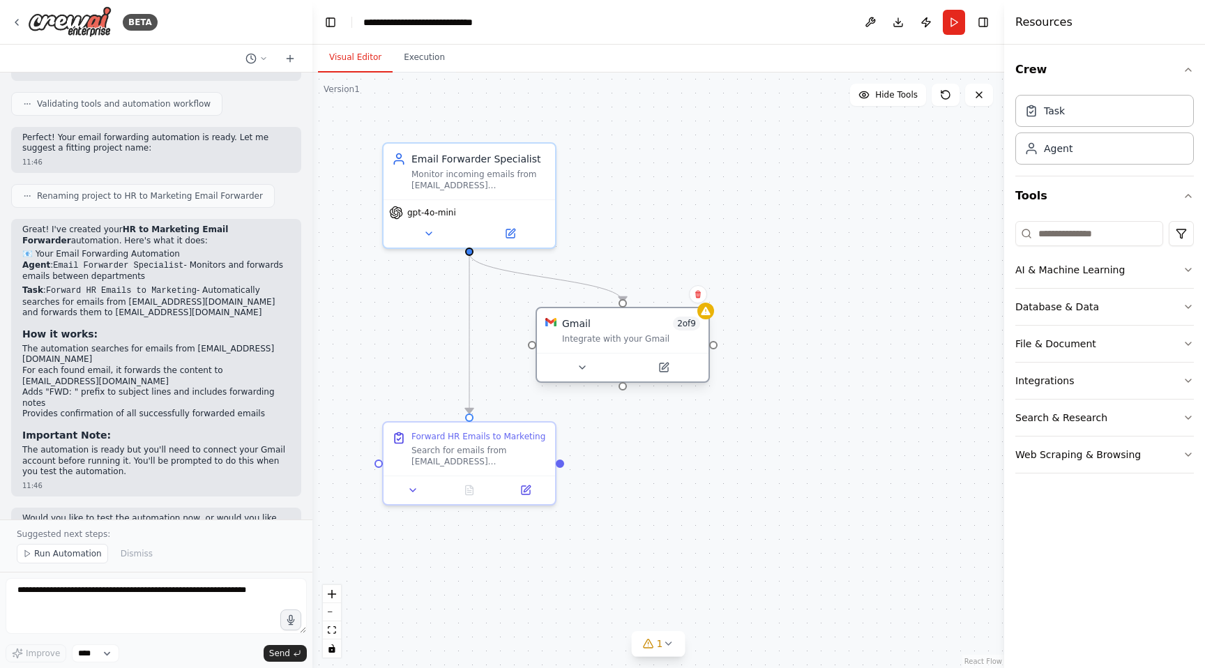
drag, startPoint x: 548, startPoint y: 329, endPoint x: 617, endPoint y: 328, distance: 69.8
click at [617, 328] on div "Gmail 2 of 9" at bounding box center [631, 324] width 138 height 14
